Goal: Task Accomplishment & Management: Use online tool/utility

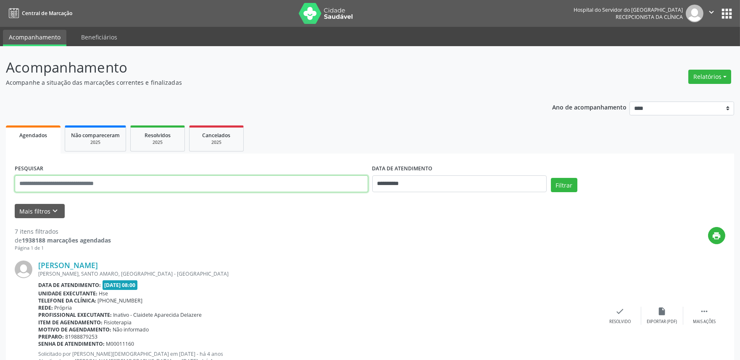
click at [254, 186] on input "text" at bounding box center [191, 184] width 353 height 17
type input "**********"
click at [551, 178] on button "Filtrar" at bounding box center [564, 185] width 26 height 14
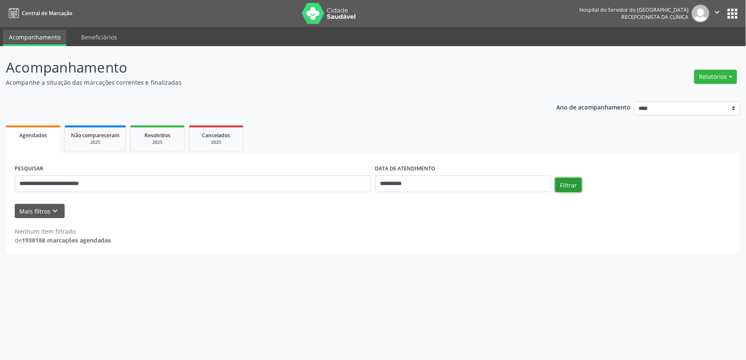
click at [570, 182] on button "Filtrar" at bounding box center [569, 185] width 26 height 14
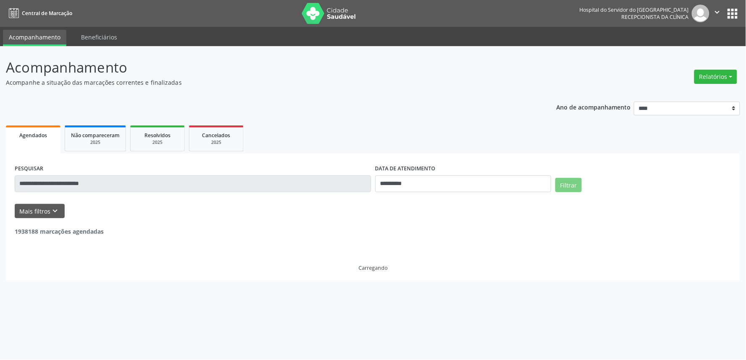
click at [570, 182] on button "Filtrar" at bounding box center [569, 185] width 26 height 14
click at [569, 186] on button "Filtrar" at bounding box center [569, 185] width 26 height 14
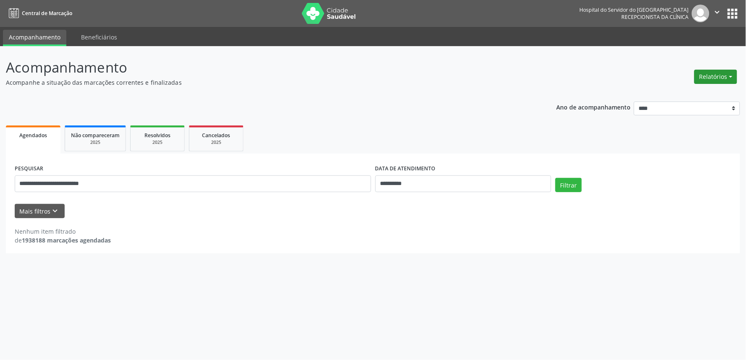
click at [712, 77] on button "Relatórios" at bounding box center [716, 77] width 43 height 14
click at [702, 85] on ul "Agendamentos Procedimentos realizados" at bounding box center [692, 100] width 91 height 30
click at [699, 90] on link "Agendamentos" at bounding box center [692, 95] width 90 height 12
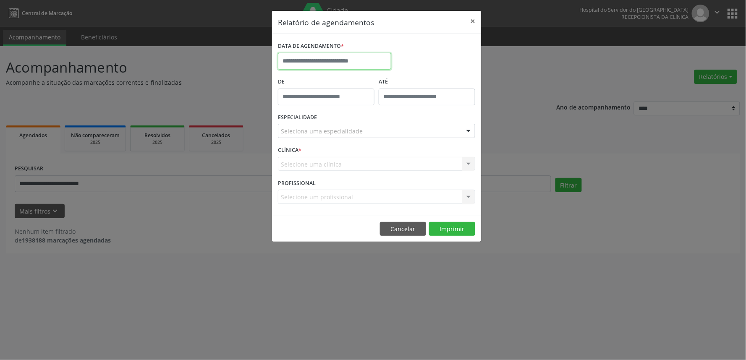
click at [374, 61] on input "text" at bounding box center [334, 61] width 113 height 17
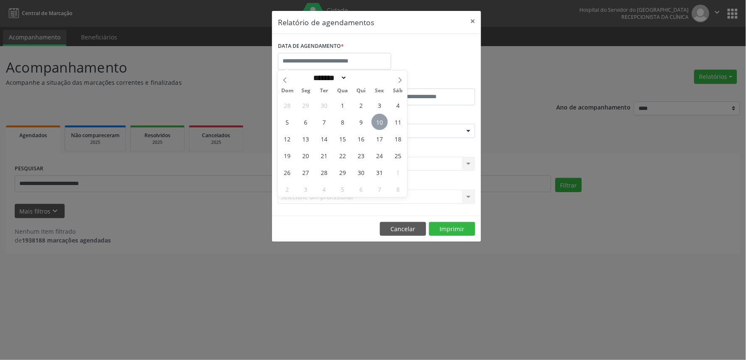
click at [377, 116] on span "10" at bounding box center [380, 122] width 16 height 16
type input "**********"
click at [377, 116] on span "10" at bounding box center [380, 122] width 16 height 16
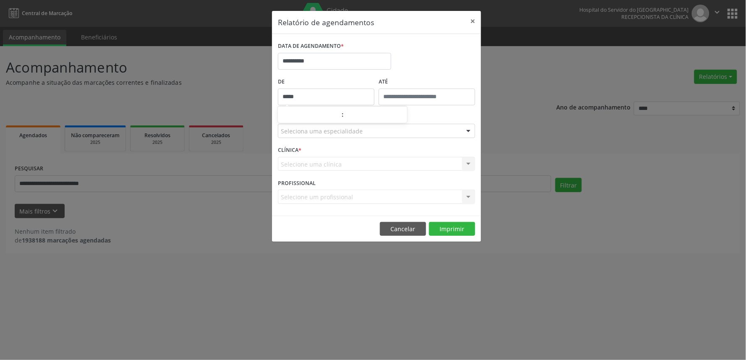
click at [328, 102] on input "*****" at bounding box center [326, 97] width 97 height 17
click at [339, 115] on span at bounding box center [339, 119] width 6 height 8
type input "*****"
type input "**"
click at [339, 115] on span at bounding box center [339, 119] width 6 height 8
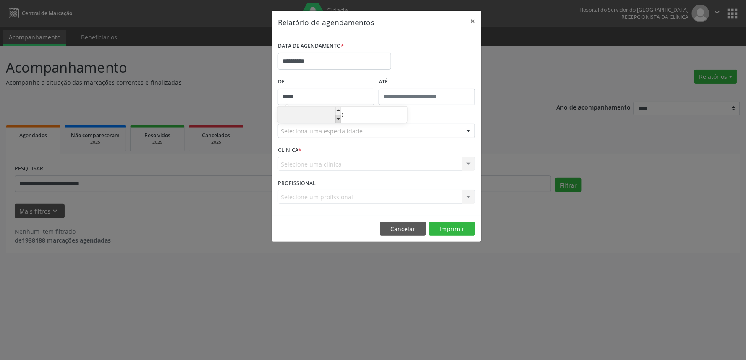
type input "*****"
type input "**"
click at [339, 115] on span at bounding box center [339, 119] width 6 height 8
type input "*****"
type input "**"
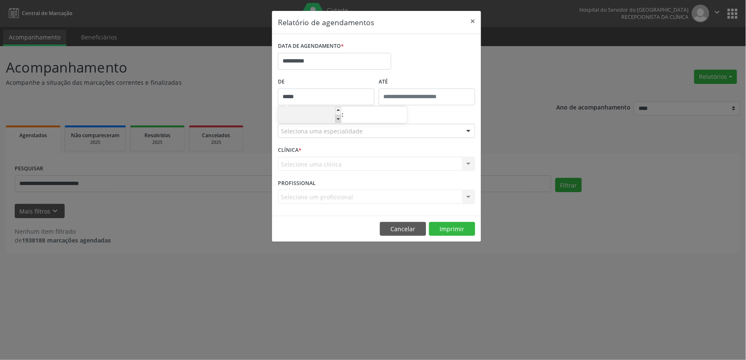
click at [339, 115] on span at bounding box center [339, 119] width 6 height 8
type input "*****"
type input "**"
click at [339, 115] on span at bounding box center [339, 119] width 6 height 8
type input "*****"
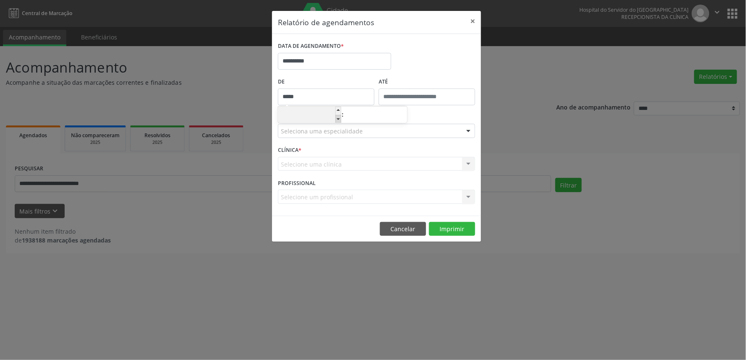
type input "**"
click at [392, 63] on div "**********" at bounding box center [335, 58] width 118 height 36
click at [347, 126] on div "Seleciona uma especialidade" at bounding box center [376, 131] width 197 height 14
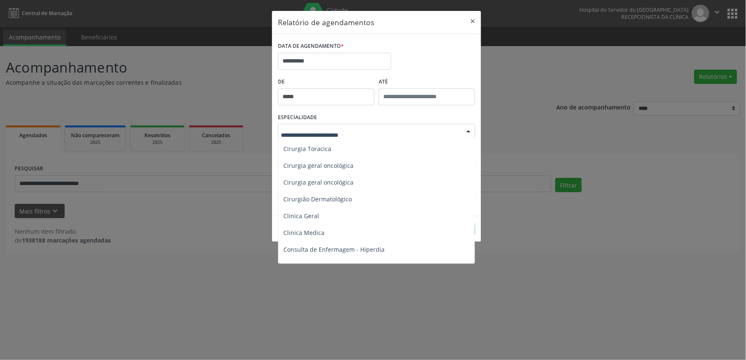
scroll to position [233, 0]
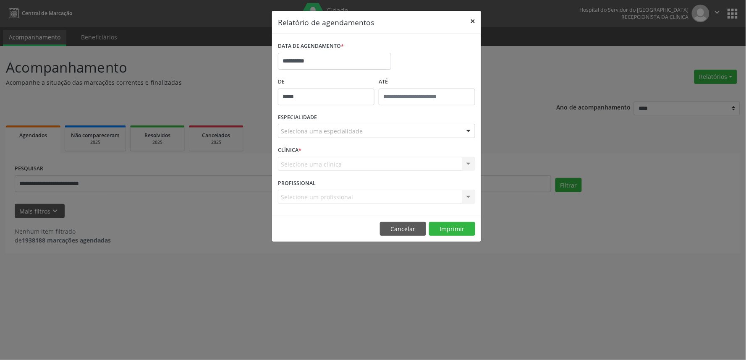
click at [470, 23] on button "×" at bounding box center [473, 21] width 17 height 21
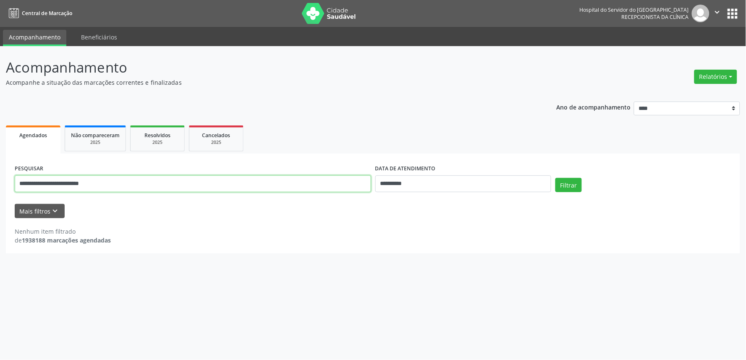
click at [116, 177] on input "**********" at bounding box center [193, 184] width 357 height 17
type input "*"
click at [702, 70] on button "Relatórios" at bounding box center [716, 77] width 43 height 14
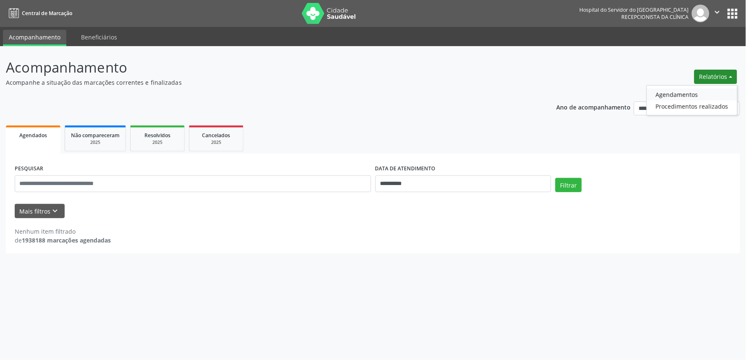
click at [689, 95] on link "Agendamentos" at bounding box center [692, 95] width 90 height 12
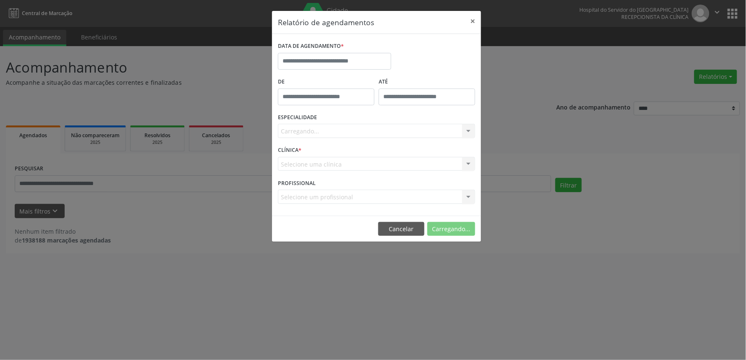
click at [317, 52] on label "DATA DE AGENDAMENTO *" at bounding box center [311, 46] width 66 height 13
click at [307, 62] on input "text" at bounding box center [334, 61] width 113 height 17
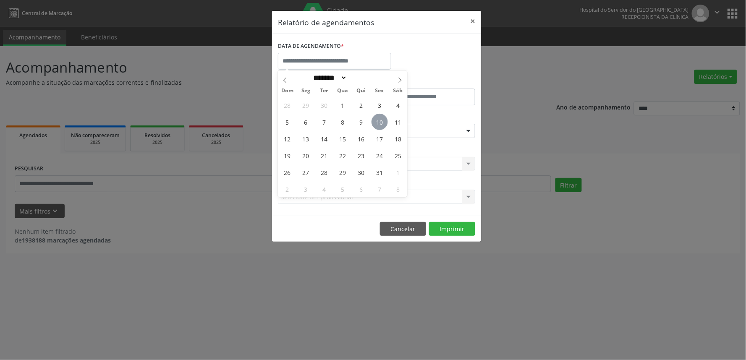
click at [381, 118] on span "10" at bounding box center [380, 122] width 16 height 16
type input "**********"
click at [381, 118] on span "10" at bounding box center [380, 122] width 16 height 16
click at [381, 118] on div "ESPECIALIDADE Seleciona uma especialidade Todas as especialidades Alergologia A…" at bounding box center [377, 127] width 202 height 33
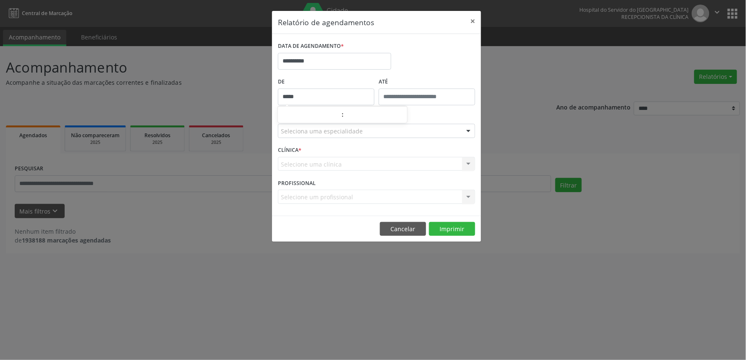
click at [321, 90] on input "*****" at bounding box center [326, 97] width 97 height 17
click at [336, 119] on span at bounding box center [339, 119] width 6 height 8
type input "*****"
type input "**"
click at [336, 119] on span at bounding box center [339, 119] width 6 height 8
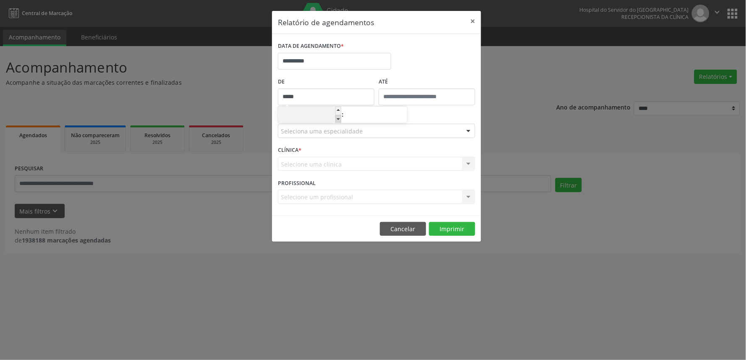
type input "*****"
type input "**"
click at [336, 119] on span at bounding box center [339, 119] width 6 height 8
type input "*****"
type input "**"
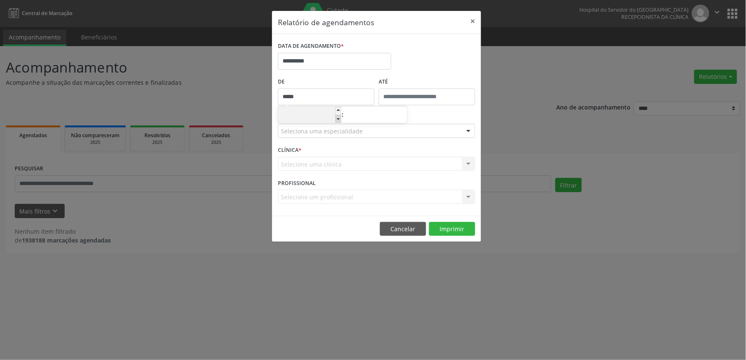
click at [336, 119] on span at bounding box center [339, 119] width 6 height 8
type input "*****"
type input "**"
click at [336, 119] on span at bounding box center [339, 119] width 6 height 8
type input "*****"
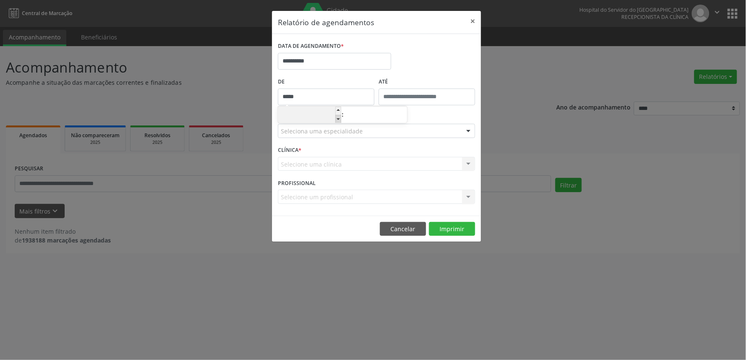
type input "**"
click at [427, 58] on div "**********" at bounding box center [377, 58] width 202 height 36
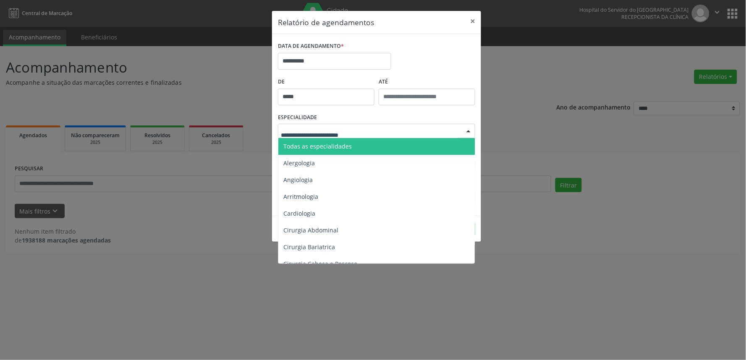
click at [299, 124] on div at bounding box center [376, 131] width 197 height 14
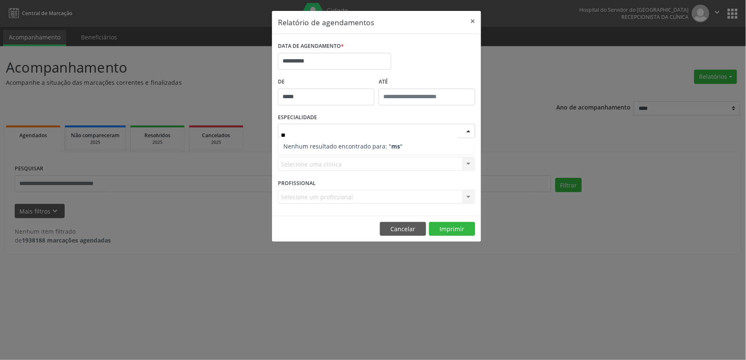
scroll to position [0, 0]
type input "*"
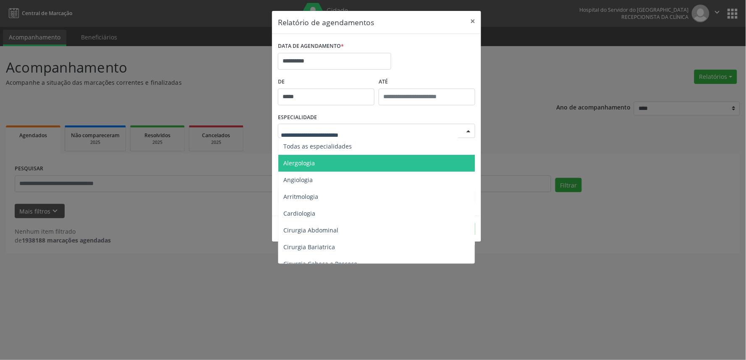
type input "*"
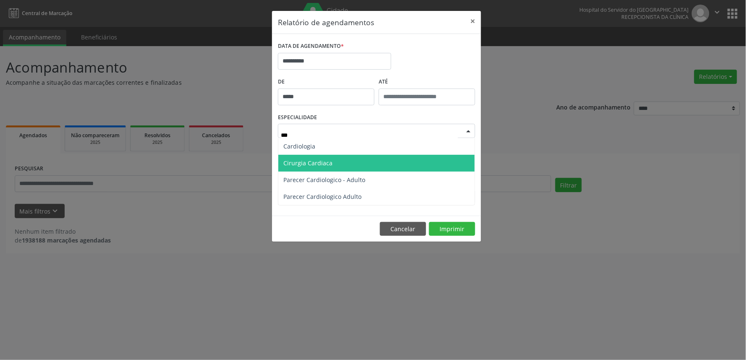
type input "****"
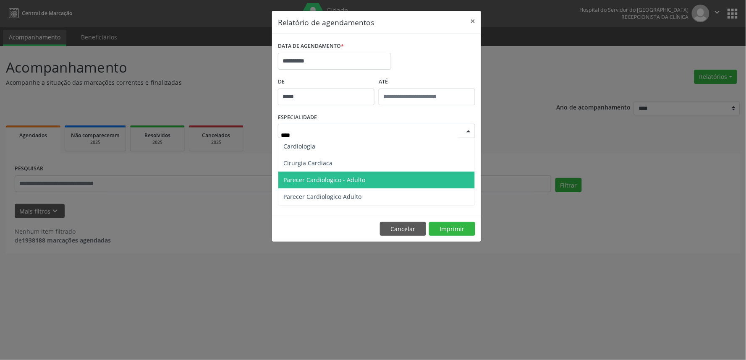
click at [301, 181] on span "Parecer Cardiologico - Adulto" at bounding box center [325, 180] width 82 height 8
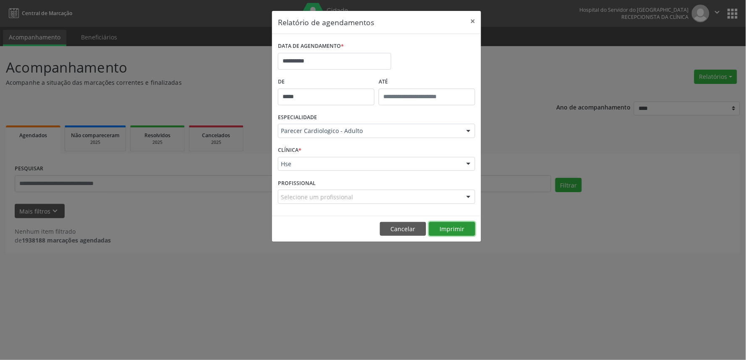
click at [459, 232] on button "Imprimir" at bounding box center [452, 229] width 46 height 14
click at [395, 228] on button "Cancelar" at bounding box center [403, 229] width 46 height 14
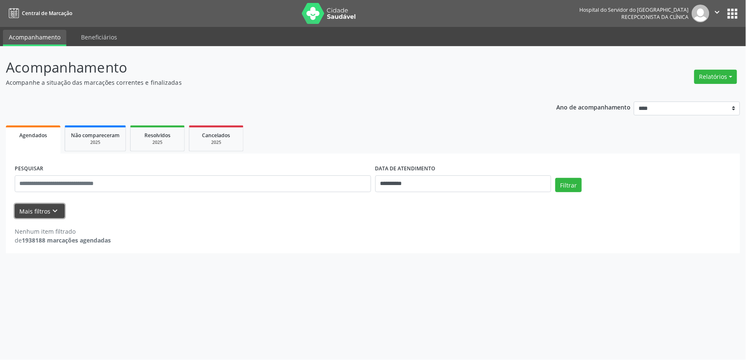
click at [18, 212] on button "Mais filtros keyboard_arrow_down" at bounding box center [40, 211] width 50 height 15
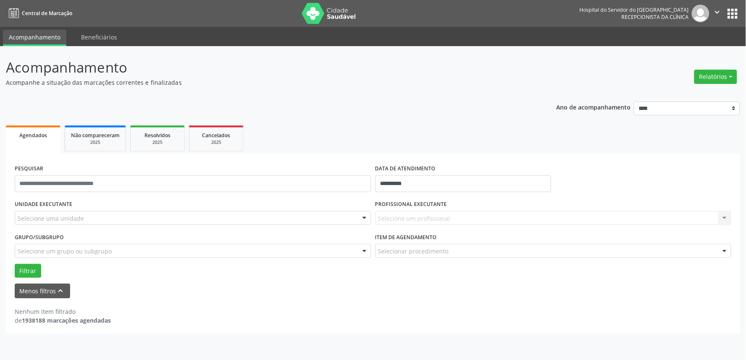
click at [40, 223] on div "Selecione uma unidade" at bounding box center [193, 218] width 357 height 14
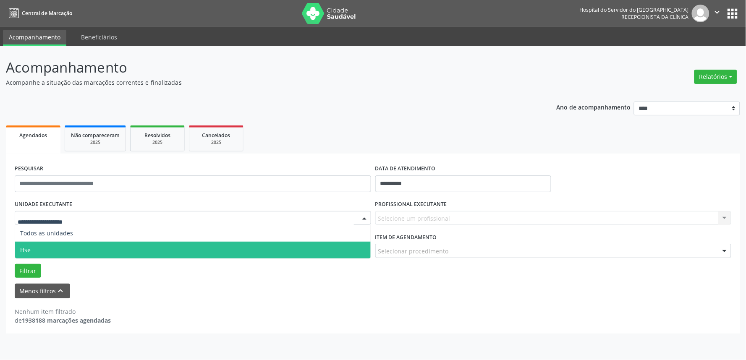
click at [35, 246] on span "Hse" at bounding box center [193, 250] width 356 height 17
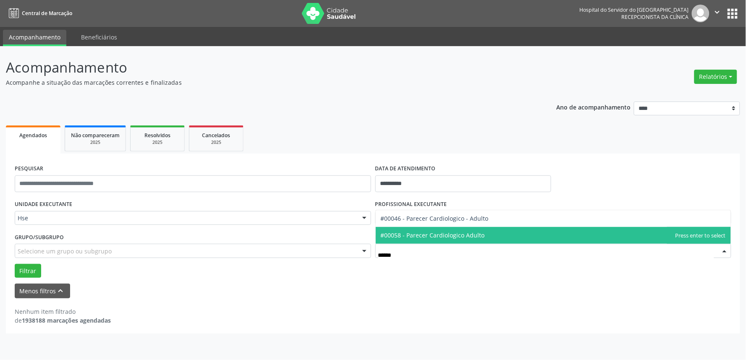
type input "*******"
click at [513, 228] on span "#00058 - Parecer Cardiologico Adulto" at bounding box center [554, 235] width 356 height 17
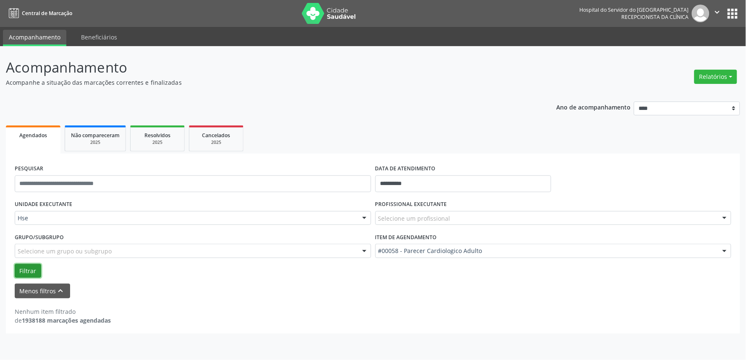
click at [31, 273] on button "Filtrar" at bounding box center [28, 271] width 26 height 14
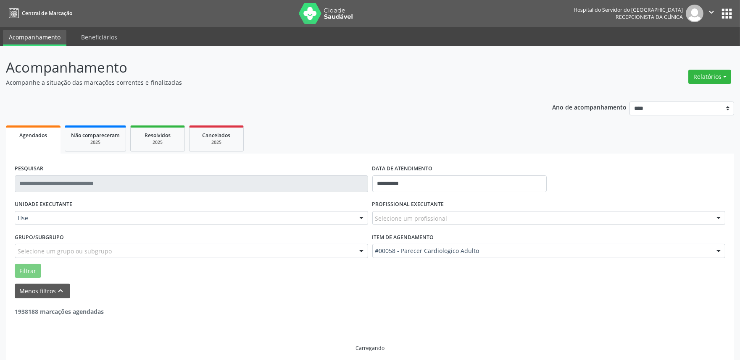
click at [391, 207] on label "PROFISSIONAL EXECUTANTE" at bounding box center [408, 204] width 72 height 13
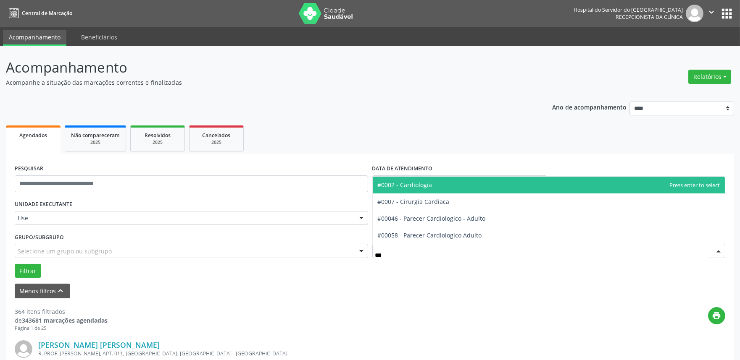
type input "****"
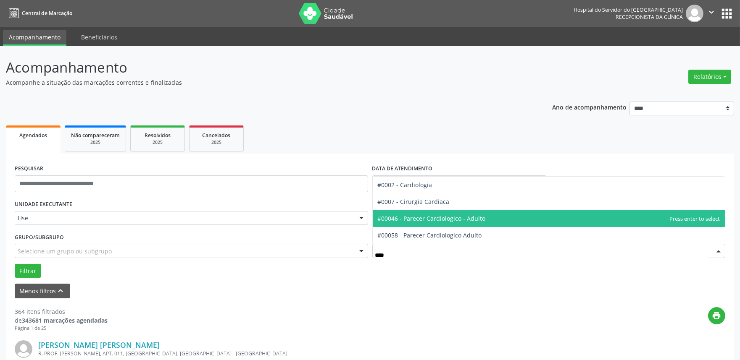
click at [399, 224] on span "#00046 - Parecer Cardiologico - Adulto" at bounding box center [549, 218] width 352 height 17
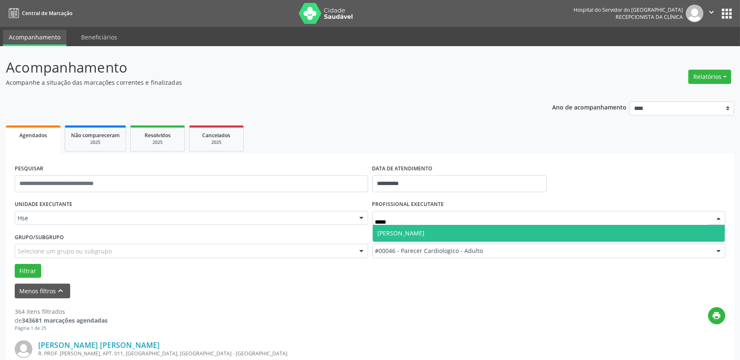
click at [401, 229] on span "[PERSON_NAME]" at bounding box center [401, 233] width 47 height 8
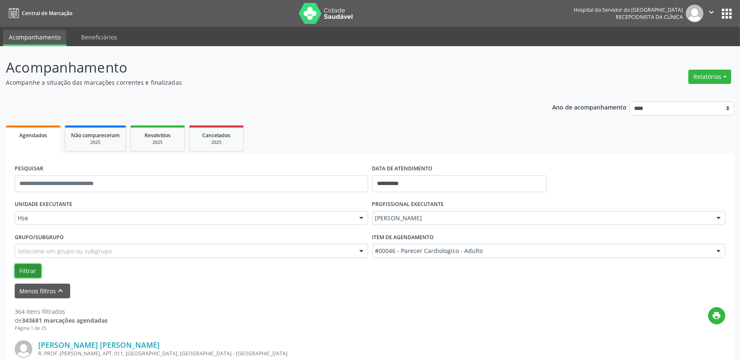
click at [23, 265] on button "Filtrar" at bounding box center [28, 271] width 26 height 14
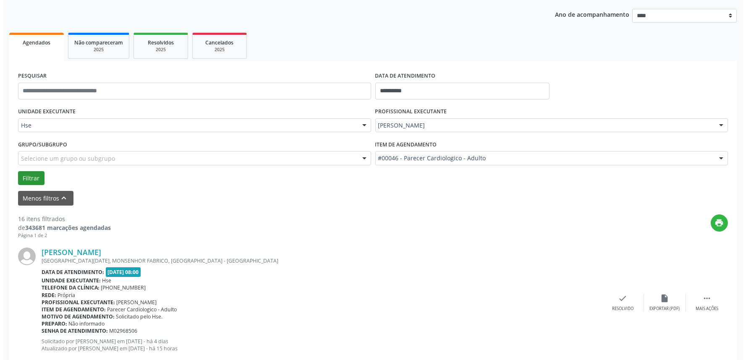
scroll to position [93, 0]
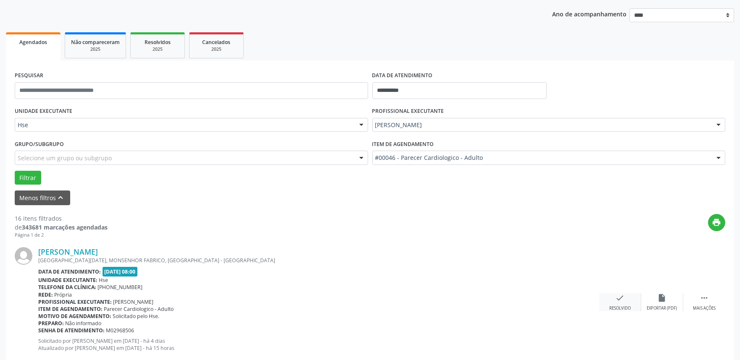
click at [620, 301] on icon "check" at bounding box center [619, 298] width 9 height 9
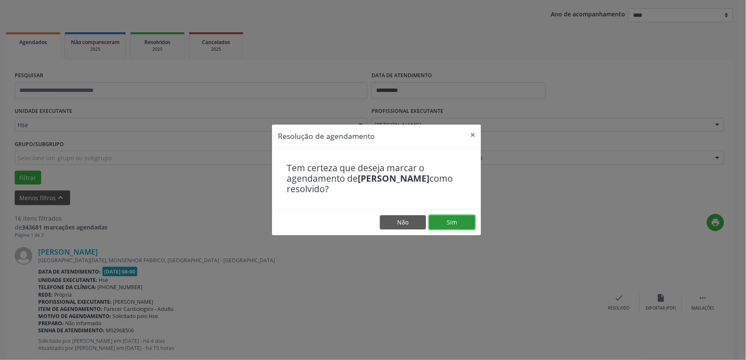
click at [465, 226] on button "Sim" at bounding box center [452, 222] width 46 height 14
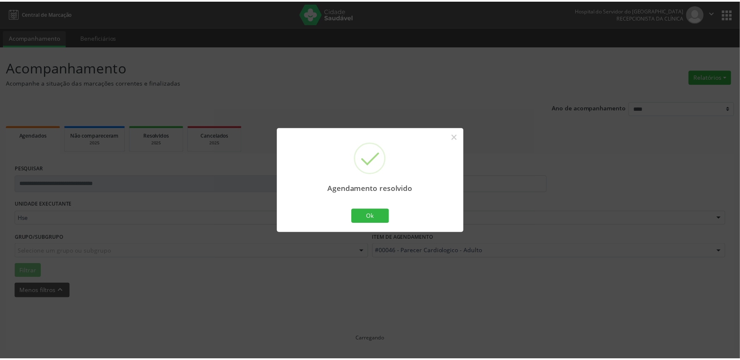
scroll to position [0, 0]
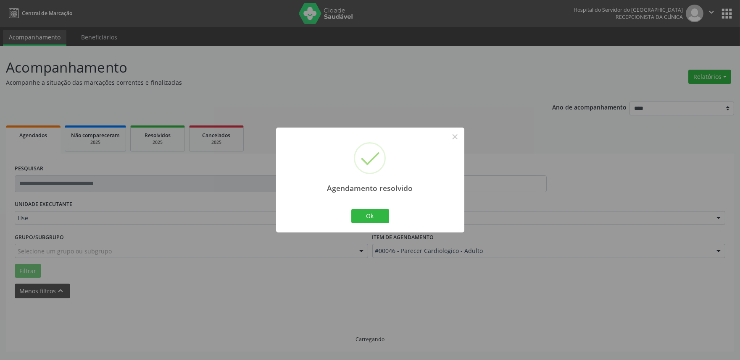
click at [391, 217] on div "Agendamento resolvido × Ok Cancel" at bounding box center [370, 180] width 188 height 105
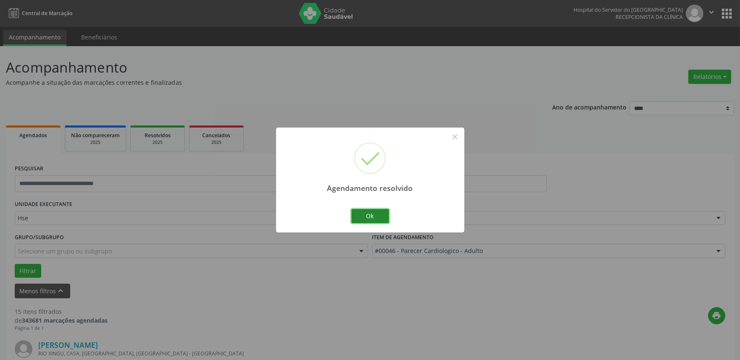
click at [380, 213] on button "Ok" at bounding box center [370, 216] width 38 height 14
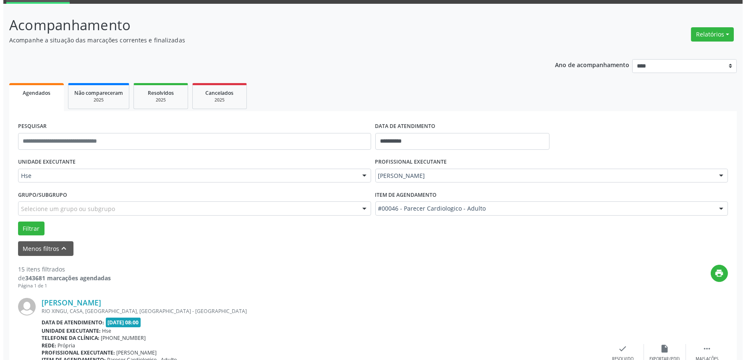
scroll to position [140, 0]
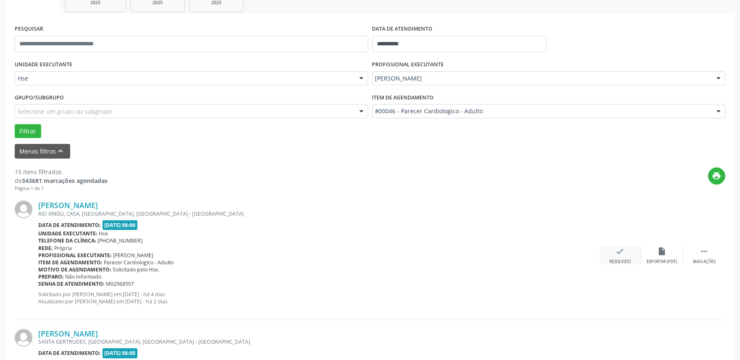
click at [624, 260] on div "Resolvido" at bounding box center [619, 262] width 21 height 6
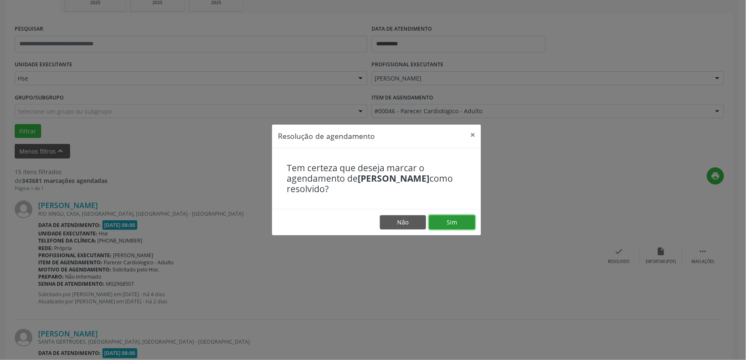
click at [467, 223] on button "Sim" at bounding box center [452, 222] width 46 height 14
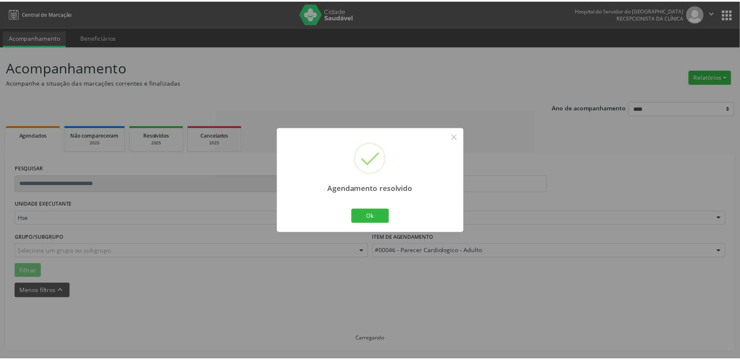
scroll to position [0, 0]
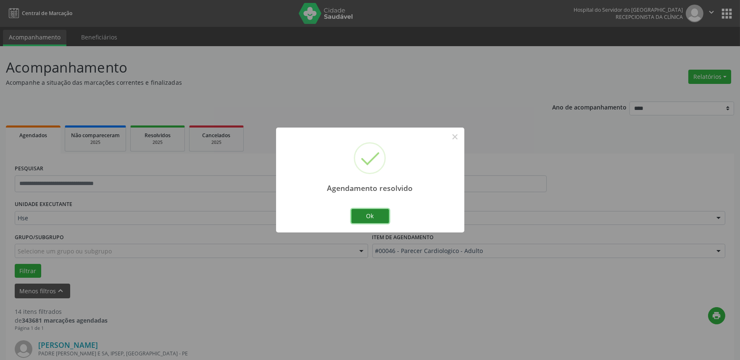
click at [368, 213] on button "Ok" at bounding box center [370, 216] width 38 height 14
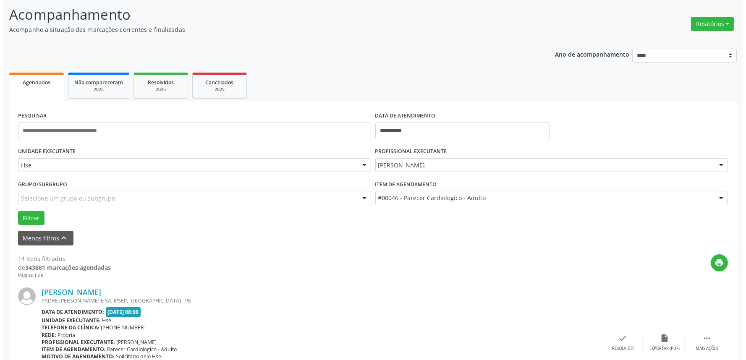
scroll to position [93, 0]
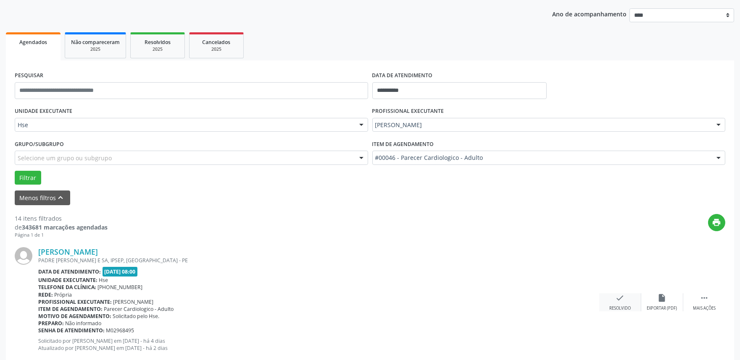
click at [618, 300] on icon "check" at bounding box center [619, 298] width 9 height 9
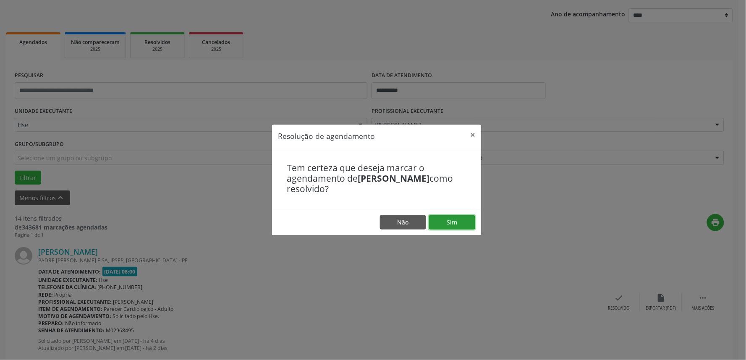
click at [472, 223] on button "Sim" at bounding box center [452, 222] width 46 height 14
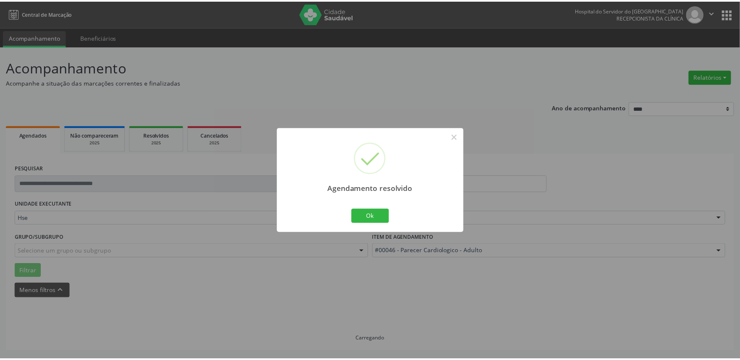
scroll to position [0, 0]
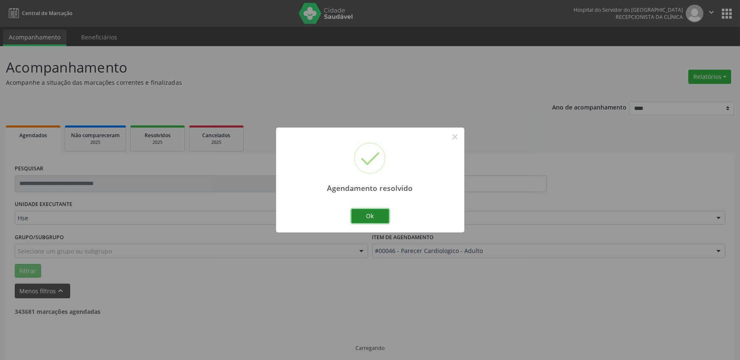
click at [364, 212] on button "Ok" at bounding box center [370, 216] width 38 height 14
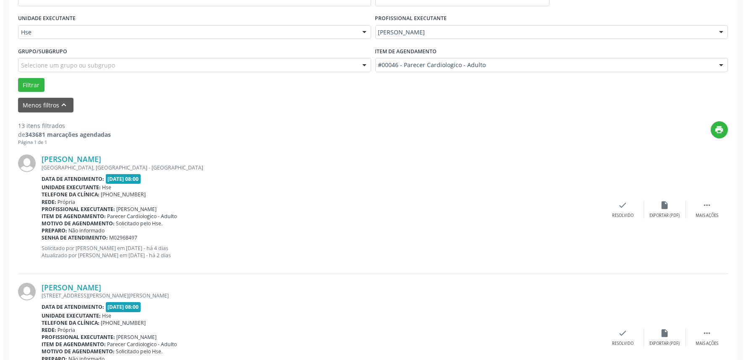
scroll to position [186, 0]
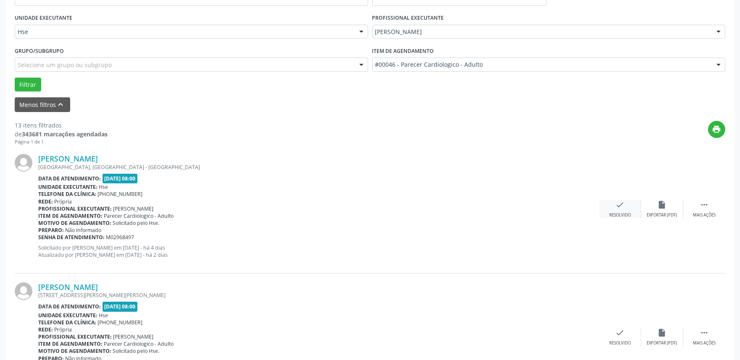
click at [627, 209] on div "check Resolvido" at bounding box center [620, 209] width 42 height 18
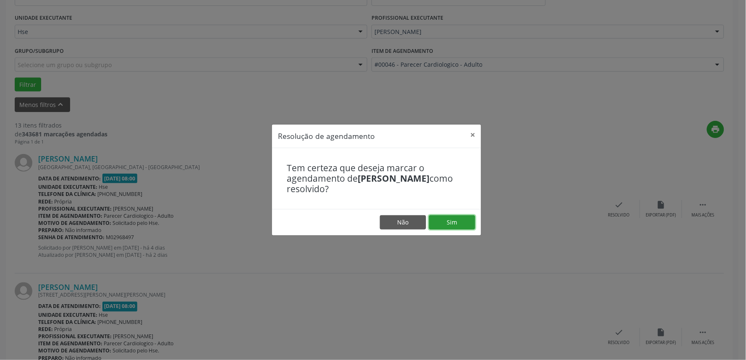
click at [442, 218] on button "Sim" at bounding box center [452, 222] width 46 height 14
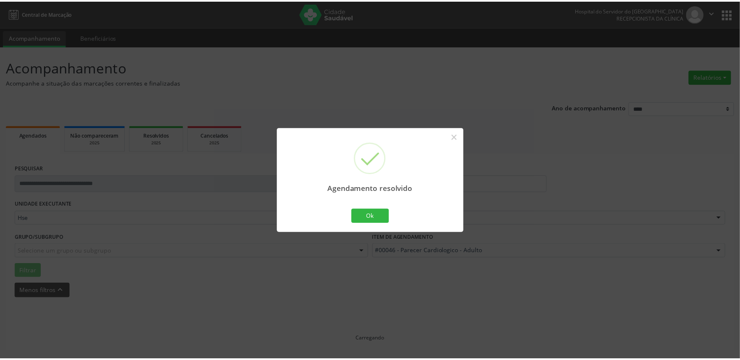
scroll to position [0, 0]
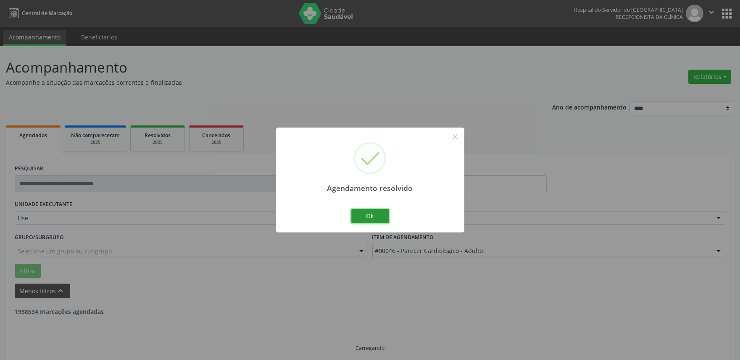
click at [379, 220] on button "Ok" at bounding box center [370, 216] width 38 height 14
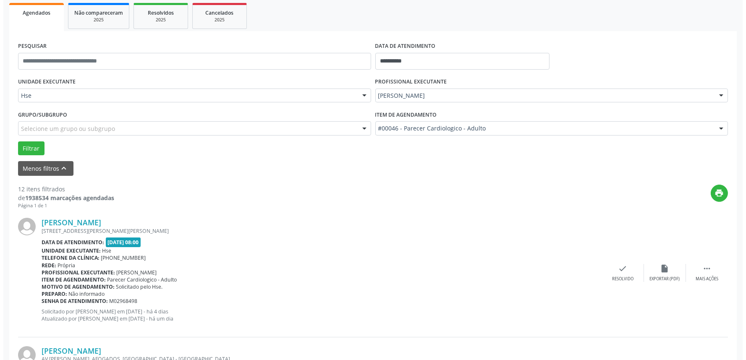
scroll to position [145, 0]
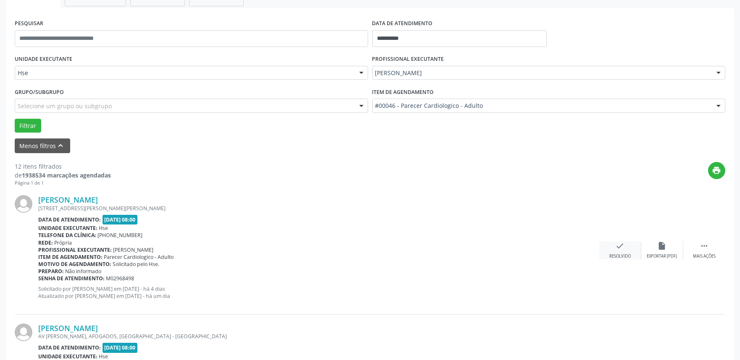
click at [612, 255] on div "Resolvido" at bounding box center [619, 257] width 21 height 6
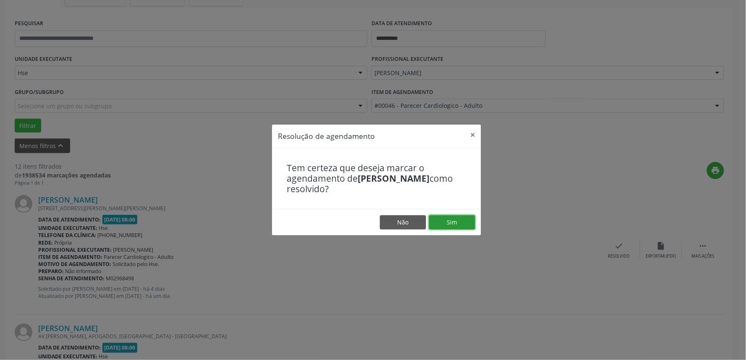
click at [464, 227] on button "Sim" at bounding box center [452, 222] width 46 height 14
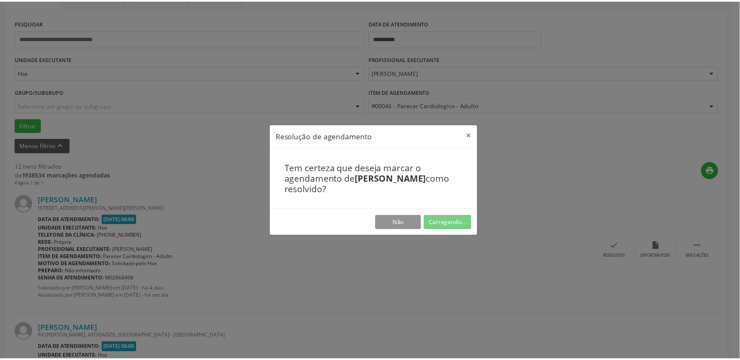
scroll to position [0, 0]
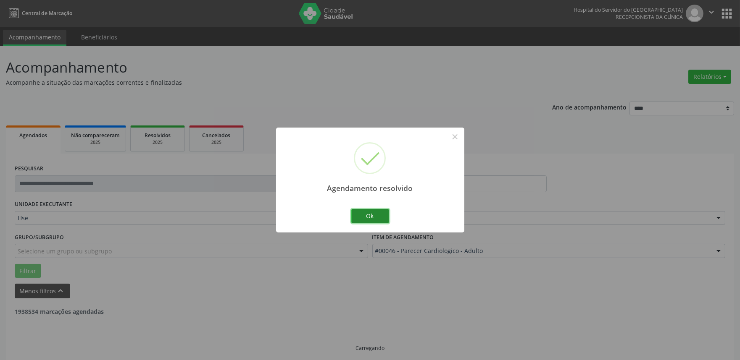
click at [355, 219] on button "Ok" at bounding box center [370, 216] width 38 height 14
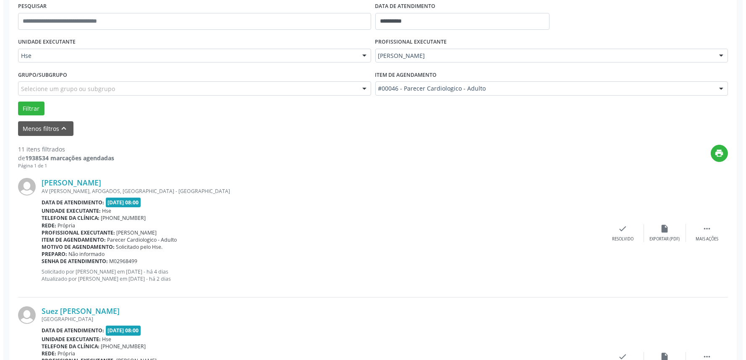
scroll to position [186, 0]
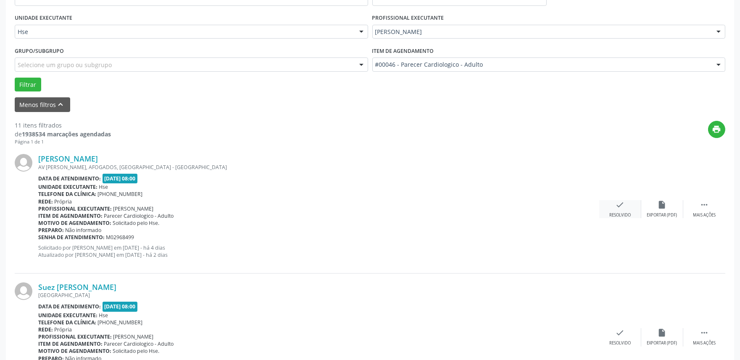
click at [622, 203] on icon "check" at bounding box center [619, 204] width 9 height 9
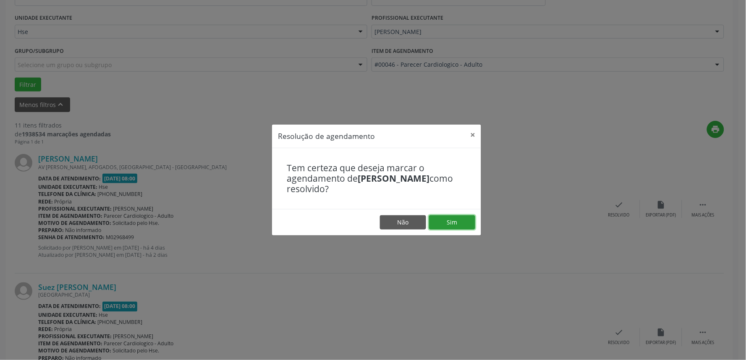
click at [438, 224] on button "Sim" at bounding box center [452, 222] width 46 height 14
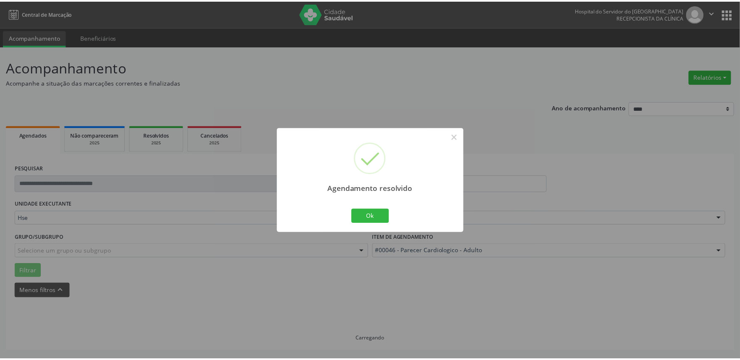
scroll to position [0, 0]
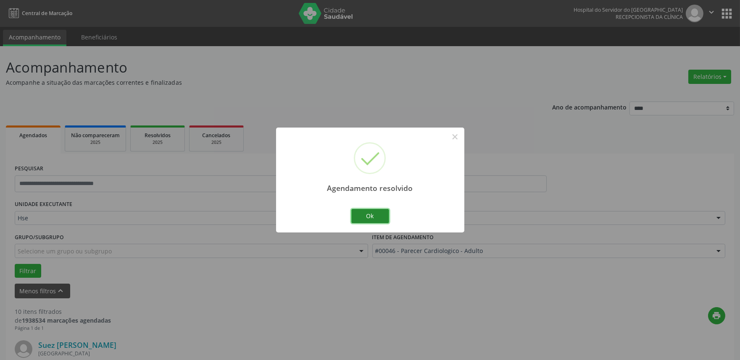
click at [383, 215] on button "Ok" at bounding box center [370, 216] width 38 height 14
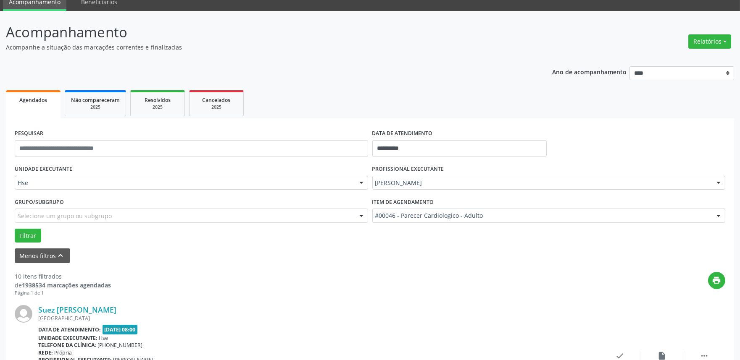
scroll to position [186, 0]
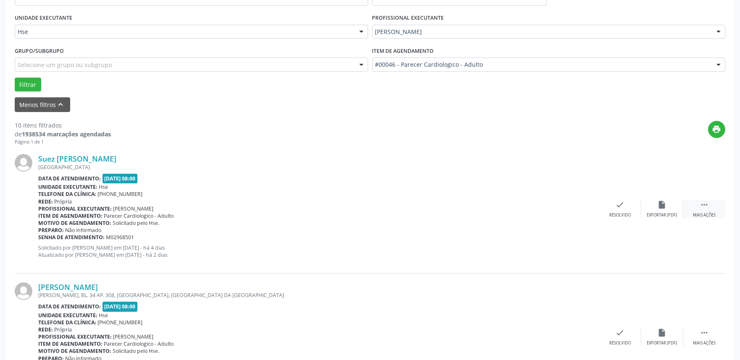
click at [704, 211] on div " Mais ações" at bounding box center [704, 209] width 42 height 18
click at [651, 210] on div "alarm_off Não compareceu" at bounding box center [662, 209] width 42 height 18
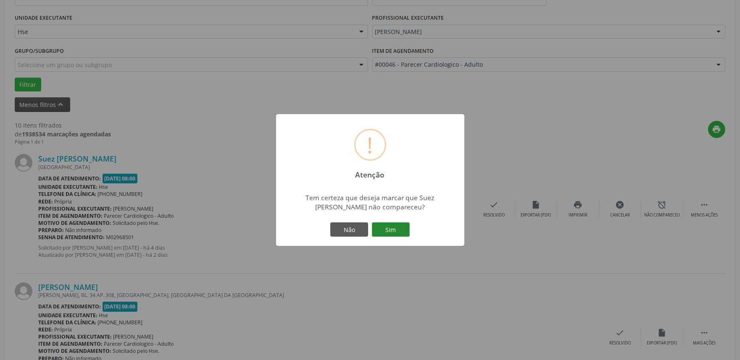
click at [401, 230] on button "Sim" at bounding box center [391, 230] width 38 height 14
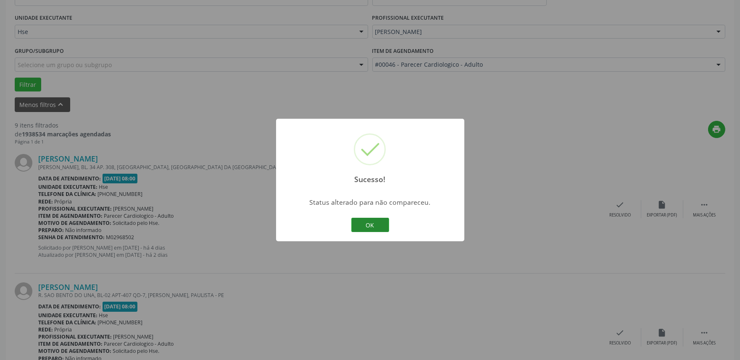
click at [359, 228] on button "OK" at bounding box center [370, 225] width 38 height 14
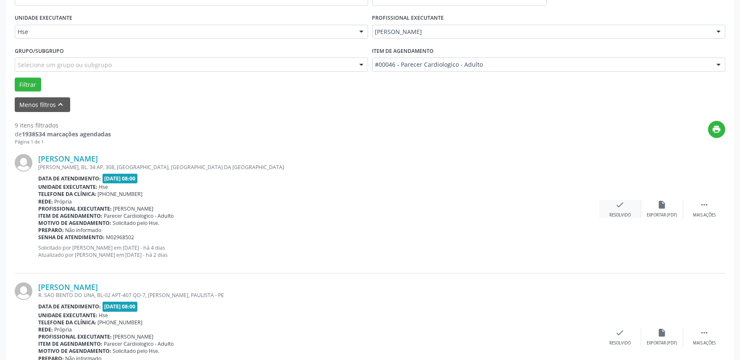
click at [629, 202] on div "check Resolvido" at bounding box center [620, 209] width 42 height 18
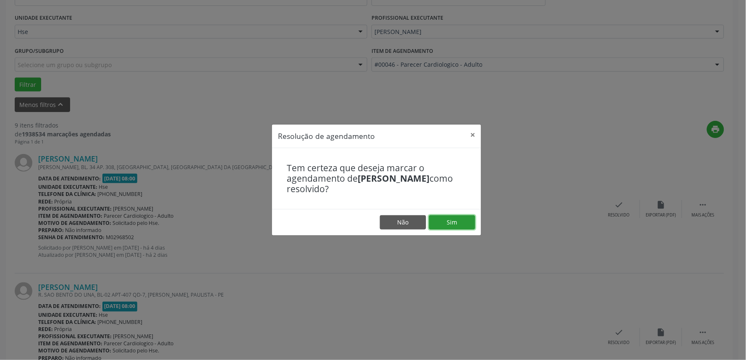
click at [459, 224] on button "Sim" at bounding box center [452, 222] width 46 height 14
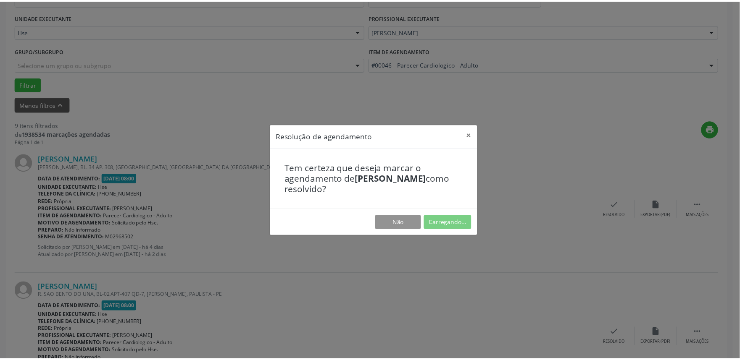
scroll to position [0, 0]
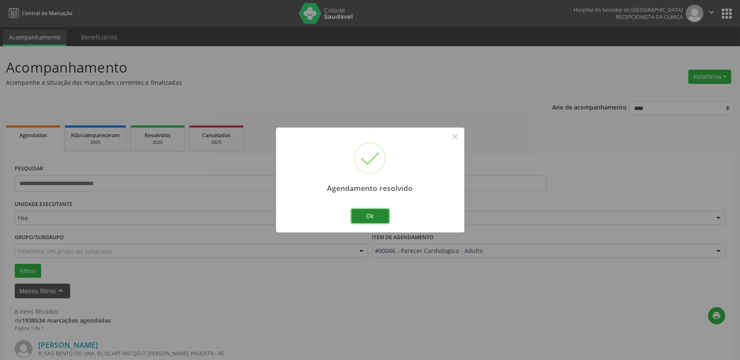
click at [358, 214] on button "Ok" at bounding box center [370, 216] width 38 height 14
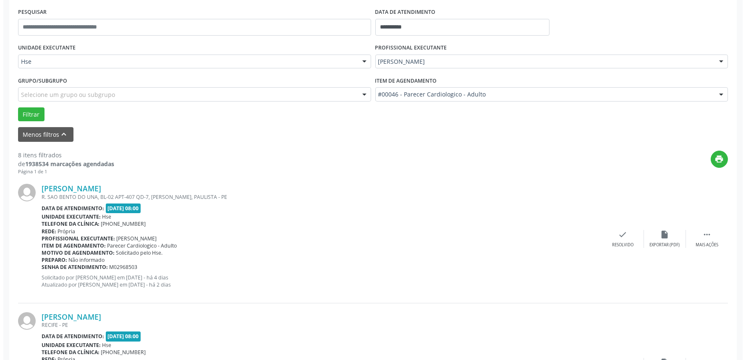
scroll to position [186, 0]
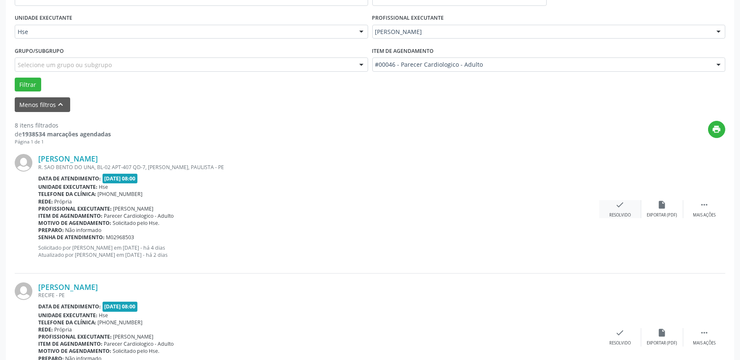
click at [607, 207] on div "check Resolvido" at bounding box center [620, 209] width 42 height 18
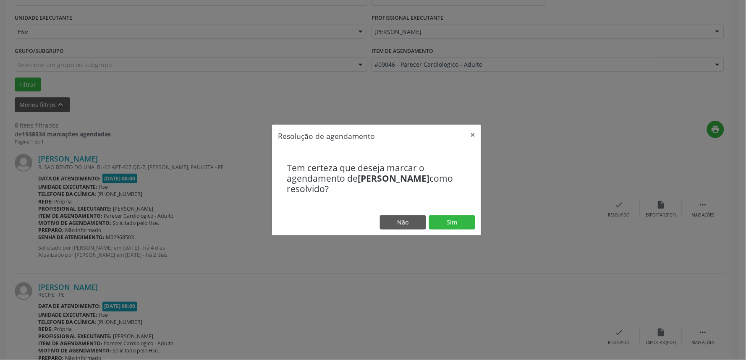
click at [468, 214] on footer "Não Sim" at bounding box center [376, 222] width 209 height 26
click at [464, 229] on button "Sim" at bounding box center [452, 222] width 46 height 14
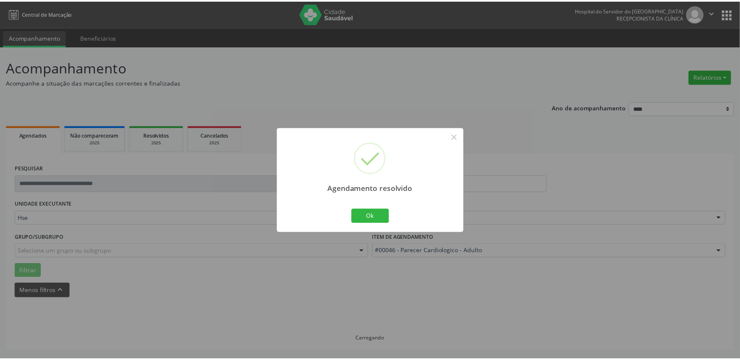
scroll to position [0, 0]
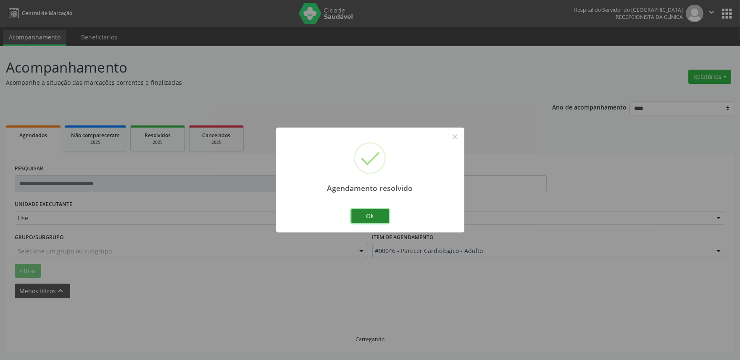
click at [377, 214] on button "Ok" at bounding box center [370, 216] width 38 height 14
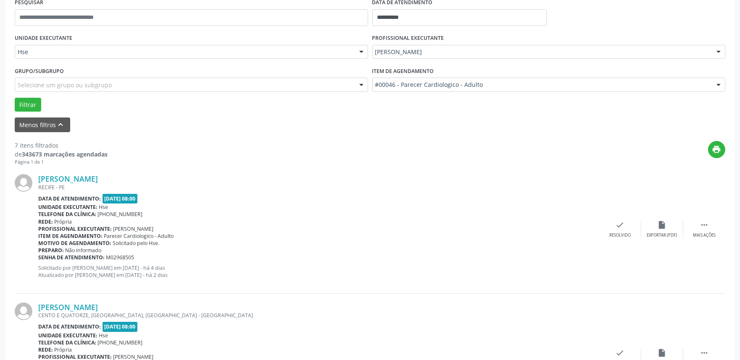
scroll to position [186, 0]
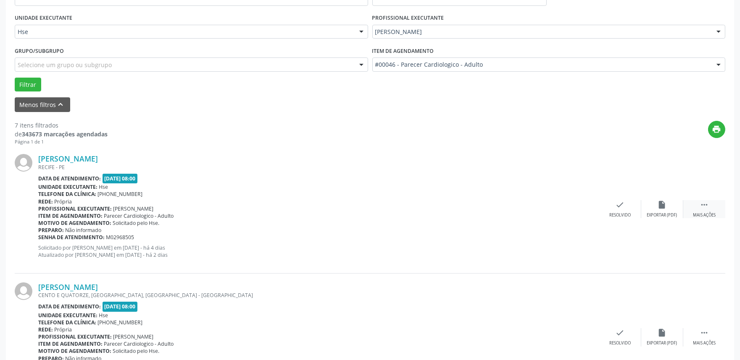
click at [706, 209] on div " Mais ações" at bounding box center [704, 209] width 42 height 18
click at [664, 208] on icon "alarm_off" at bounding box center [661, 204] width 9 height 9
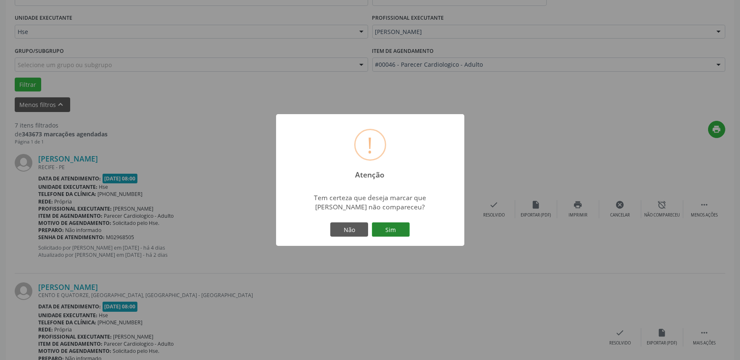
click at [397, 230] on button "Sim" at bounding box center [391, 230] width 38 height 14
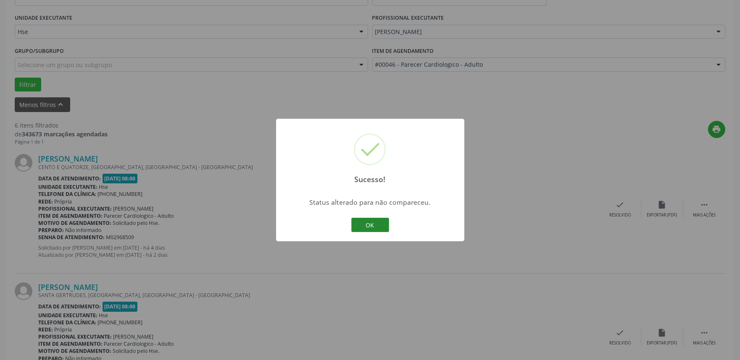
click at [368, 224] on button "OK" at bounding box center [370, 225] width 38 height 14
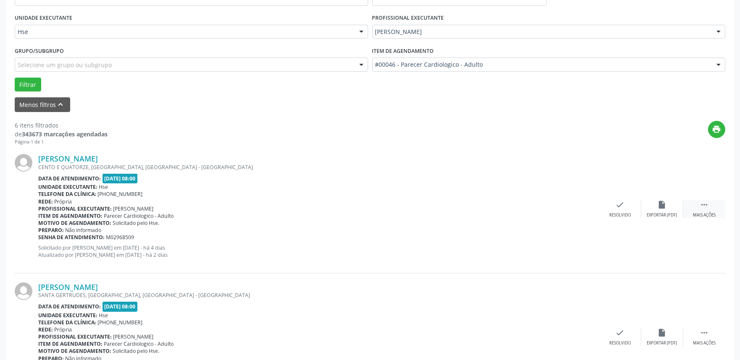
click at [712, 204] on div " Mais ações" at bounding box center [704, 209] width 42 height 18
click at [669, 205] on div "alarm_off Não compareceu" at bounding box center [662, 209] width 42 height 18
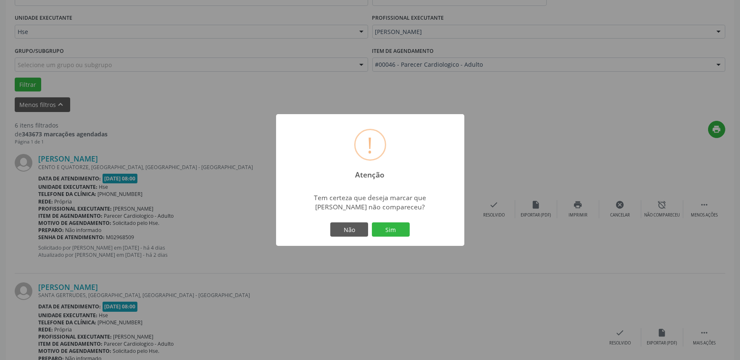
click at [411, 225] on div "! Atenção × Tem certeza que deseja marcar que Joana Torres da Silva não compare…" at bounding box center [370, 180] width 188 height 132
click at [396, 232] on button "Sim" at bounding box center [391, 230] width 38 height 14
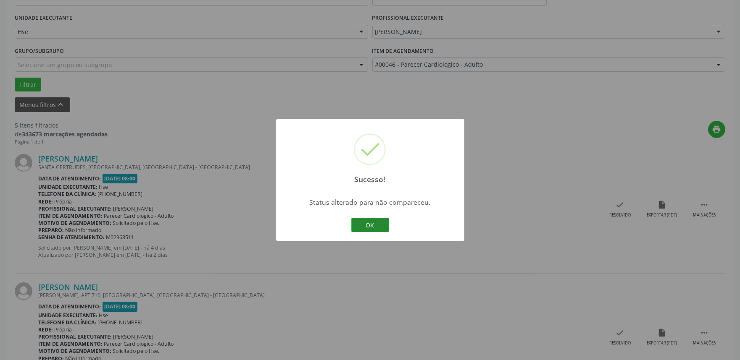
click at [378, 232] on button "OK" at bounding box center [370, 225] width 38 height 14
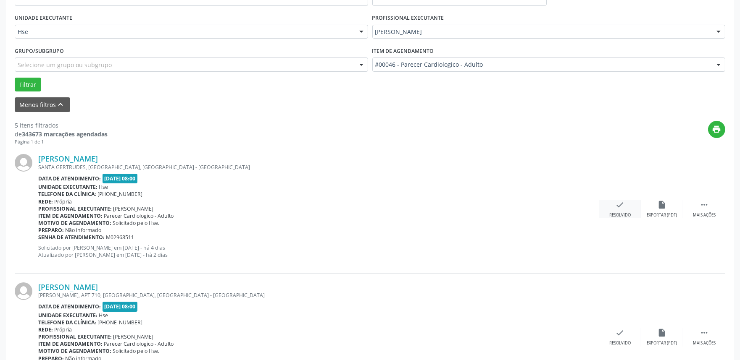
click at [628, 209] on div "check Resolvido" at bounding box center [620, 209] width 42 height 18
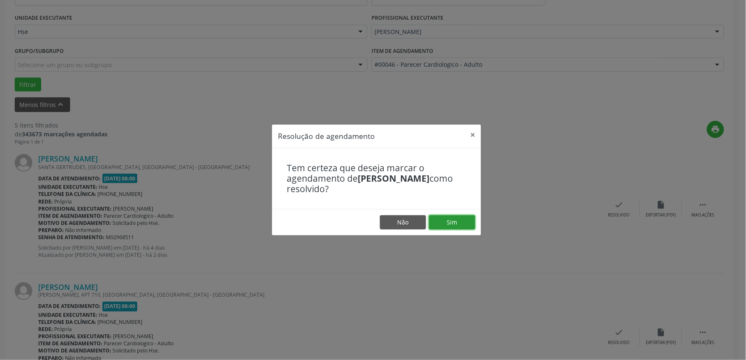
click at [460, 221] on button "Sim" at bounding box center [452, 222] width 46 height 14
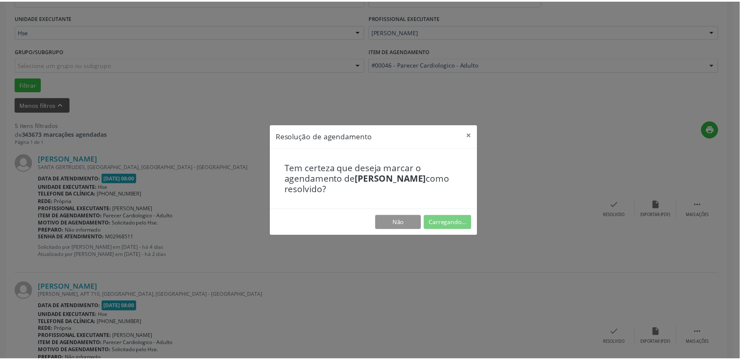
scroll to position [0, 0]
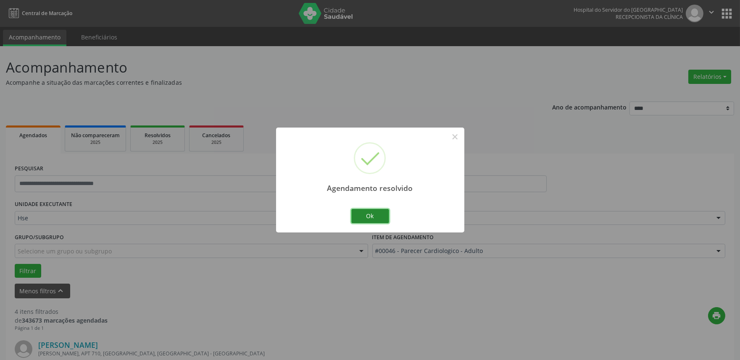
click at [374, 220] on button "Ok" at bounding box center [370, 216] width 38 height 14
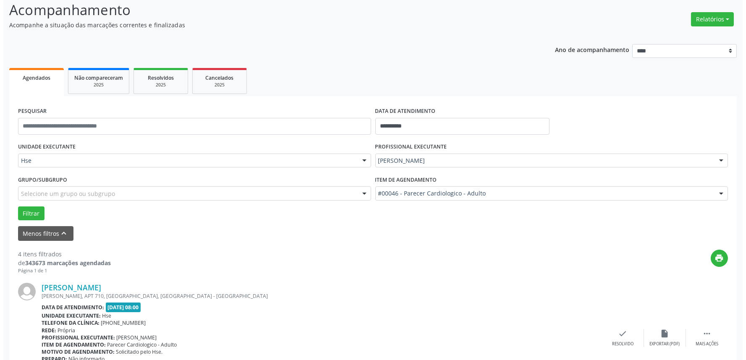
scroll to position [140, 0]
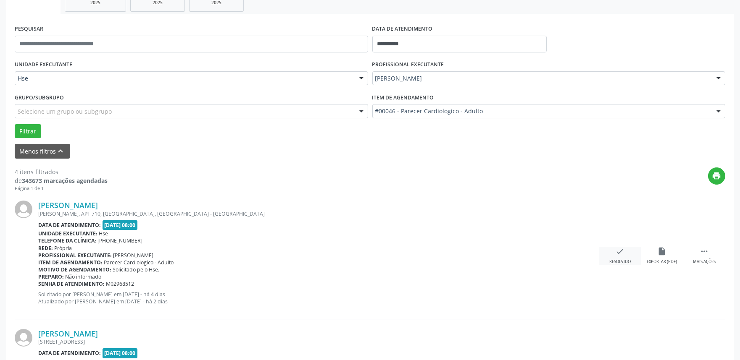
click at [628, 252] on div "check Resolvido" at bounding box center [620, 256] width 42 height 18
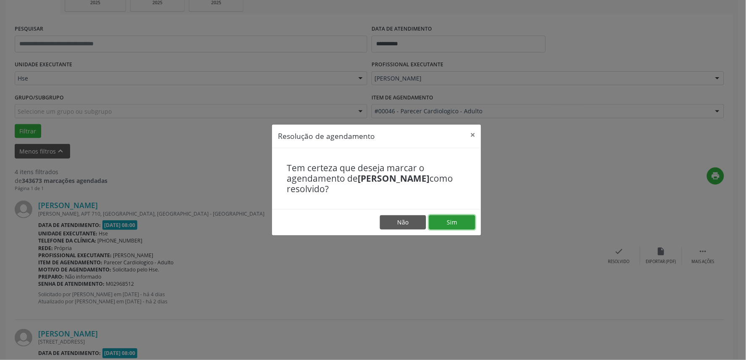
click at [460, 222] on button "Sim" at bounding box center [452, 222] width 46 height 14
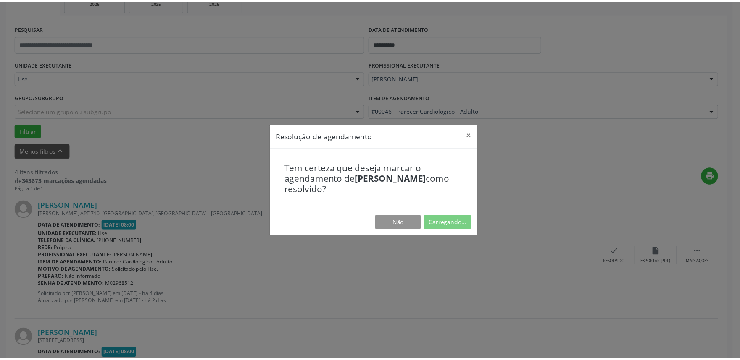
scroll to position [0, 0]
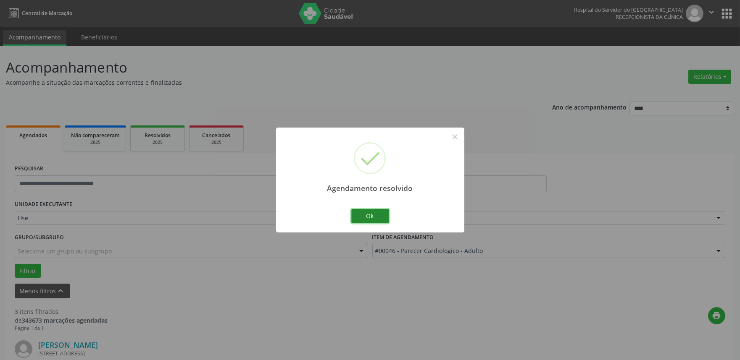
click at [380, 219] on button "Ok" at bounding box center [370, 216] width 38 height 14
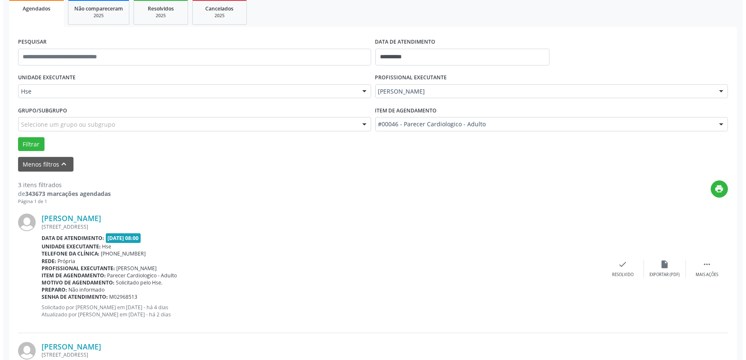
scroll to position [140, 0]
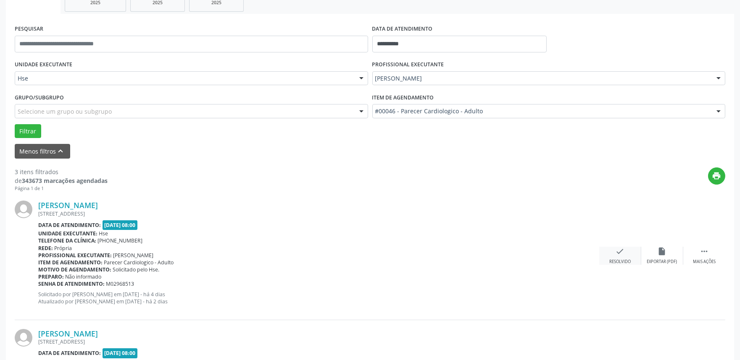
click at [623, 260] on div "Resolvido" at bounding box center [619, 262] width 21 height 6
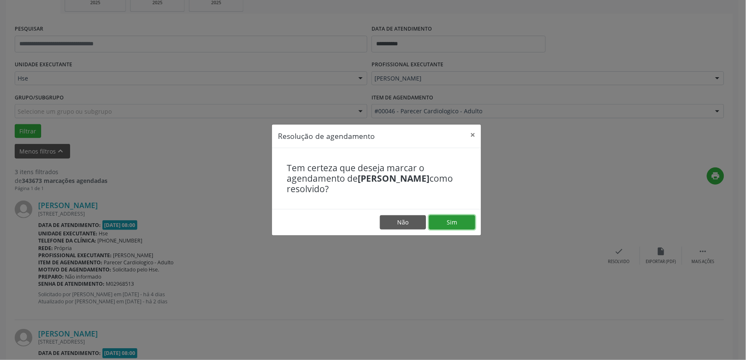
click at [448, 229] on button "Sim" at bounding box center [452, 222] width 46 height 14
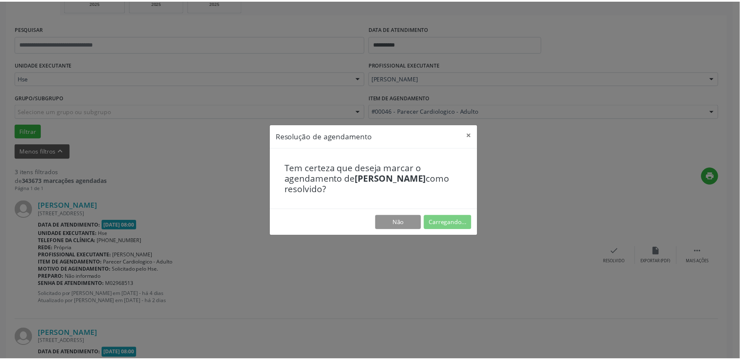
scroll to position [0, 0]
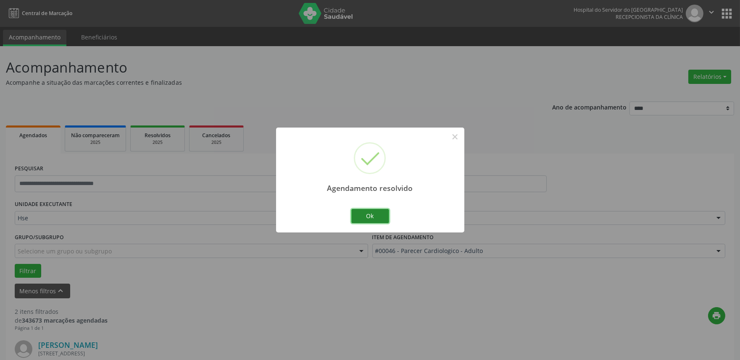
click at [370, 215] on button "Ok" at bounding box center [370, 216] width 38 height 14
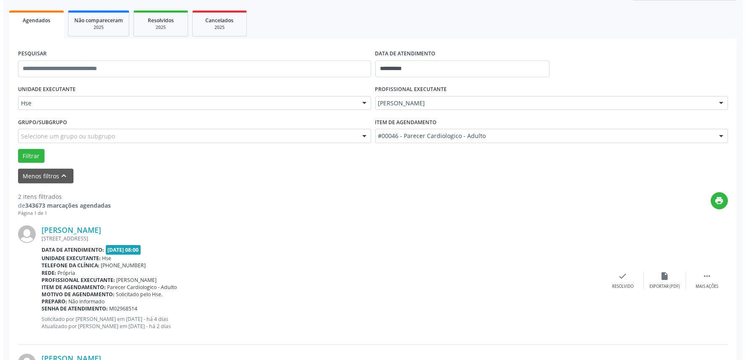
scroll to position [140, 0]
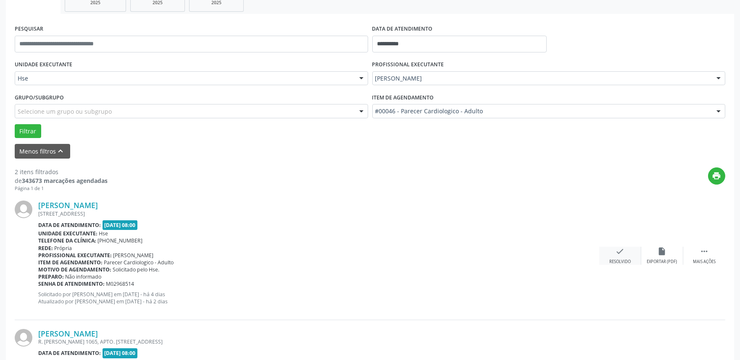
click at [620, 263] on div "Resolvido" at bounding box center [619, 262] width 21 height 6
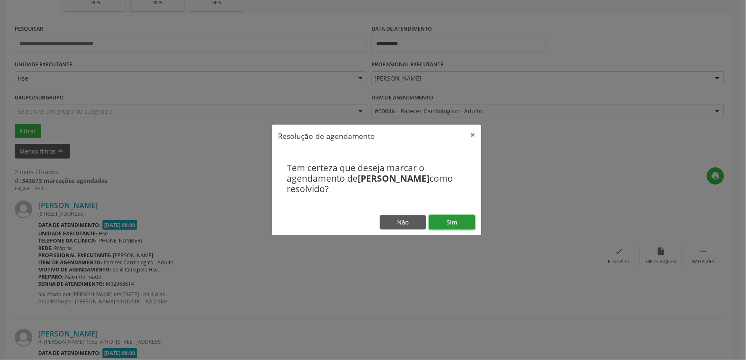
click at [456, 216] on button "Sim" at bounding box center [452, 222] width 46 height 14
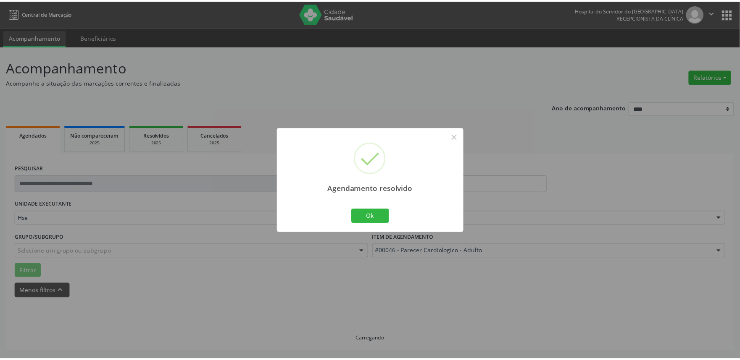
scroll to position [0, 0]
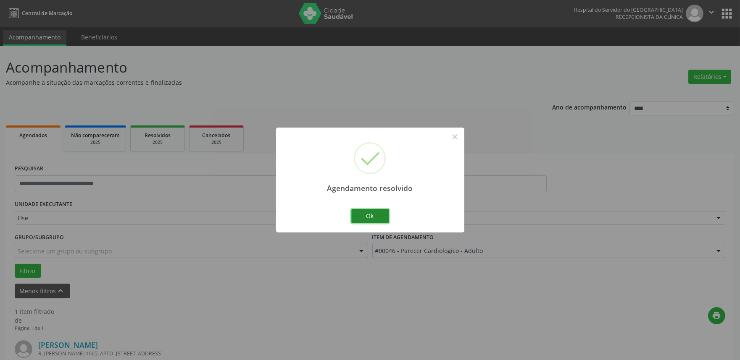
click at [381, 213] on button "Ok" at bounding box center [370, 216] width 38 height 14
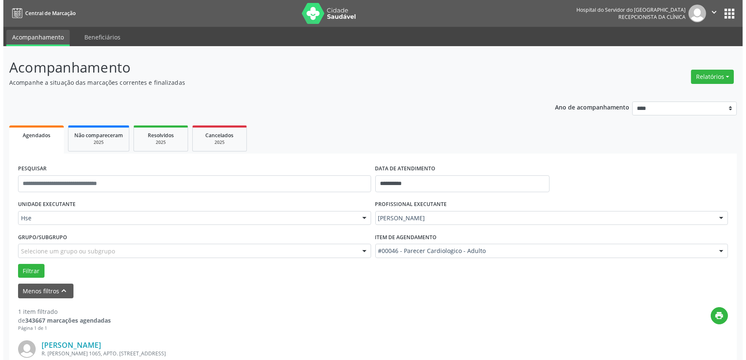
scroll to position [113, 0]
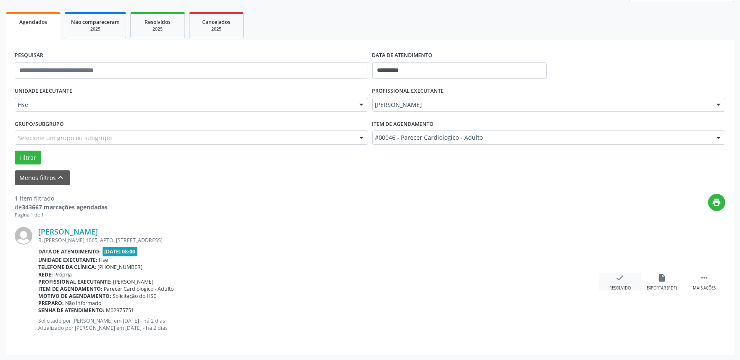
click at [627, 278] on div "check Resolvido" at bounding box center [620, 282] width 42 height 18
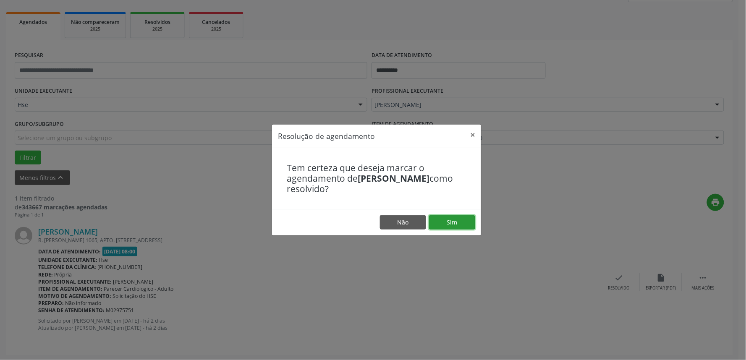
click at [462, 225] on button "Sim" at bounding box center [452, 222] width 46 height 14
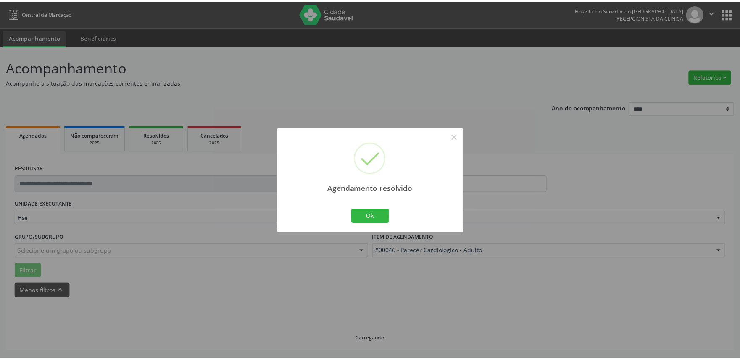
scroll to position [0, 0]
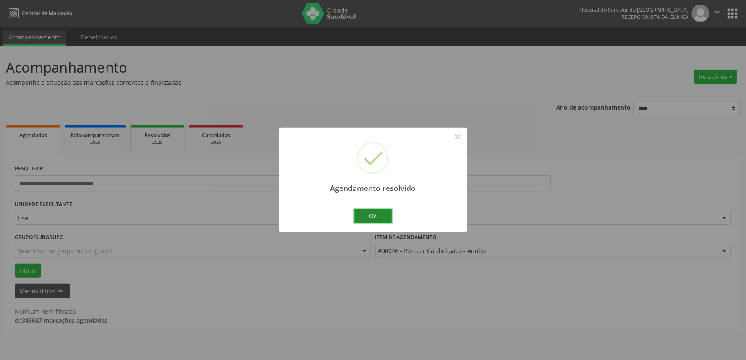
click at [366, 211] on button "Ok" at bounding box center [373, 216] width 38 height 14
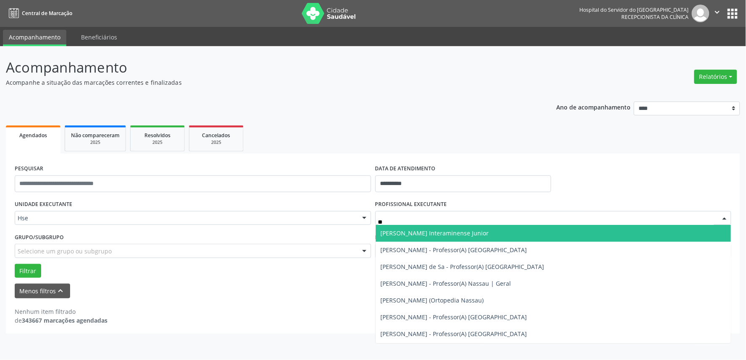
type input "*"
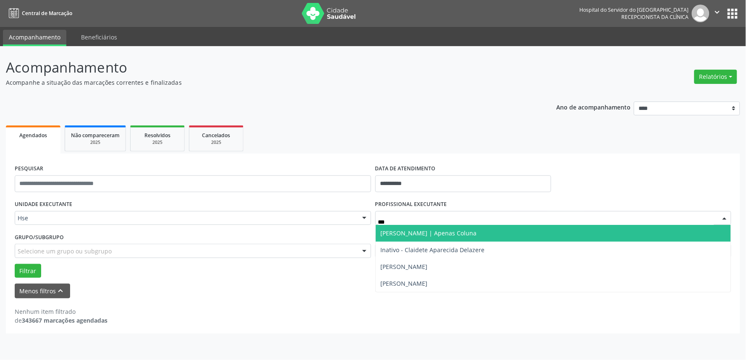
type input "****"
click at [386, 236] on span "[PERSON_NAME] | Apenas Coluna" at bounding box center [429, 233] width 96 height 8
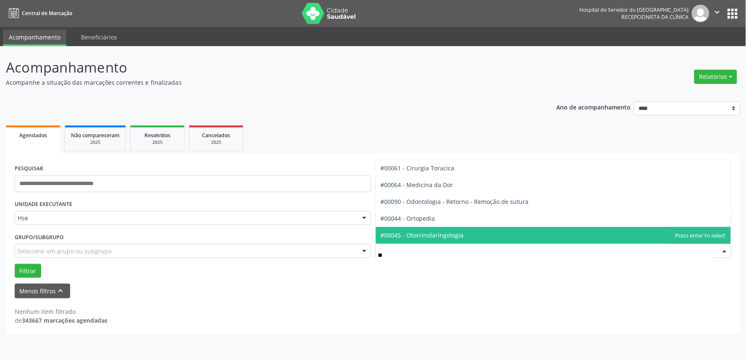
type input "***"
click at [402, 232] on span "#00044 - Ortopedia" at bounding box center [408, 235] width 55 height 8
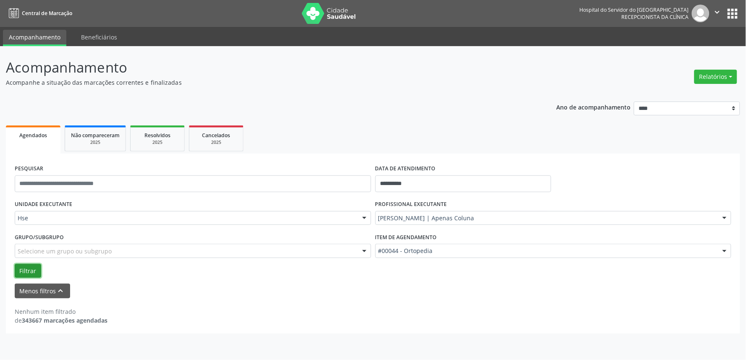
click at [27, 270] on button "Filtrar" at bounding box center [28, 271] width 26 height 14
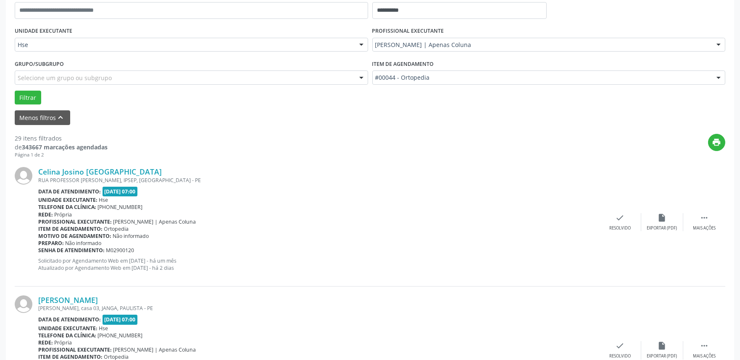
scroll to position [186, 0]
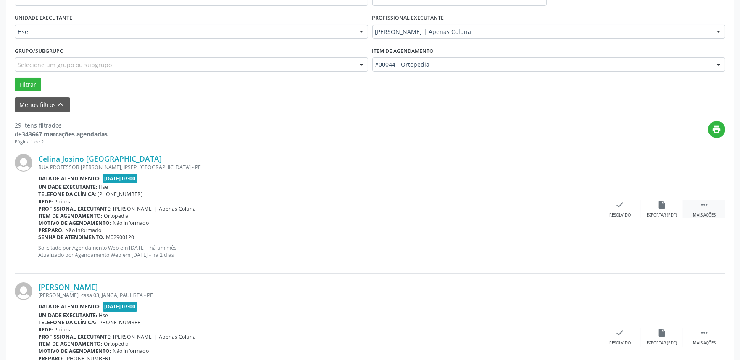
click at [718, 205] on div " Mais ações" at bounding box center [704, 209] width 42 height 18
click at [677, 207] on div "alarm_off Não compareceu" at bounding box center [662, 209] width 42 height 18
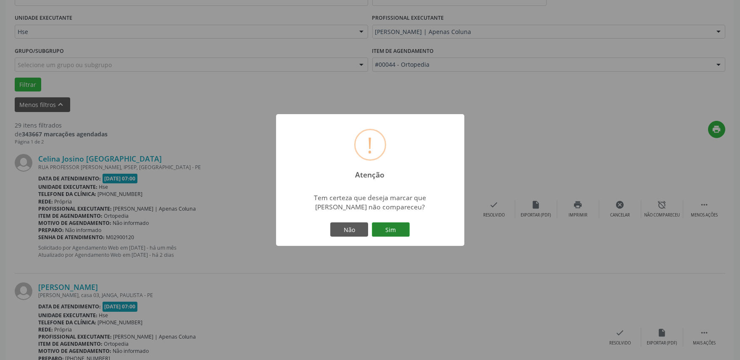
click at [373, 228] on button "Sim" at bounding box center [391, 230] width 38 height 14
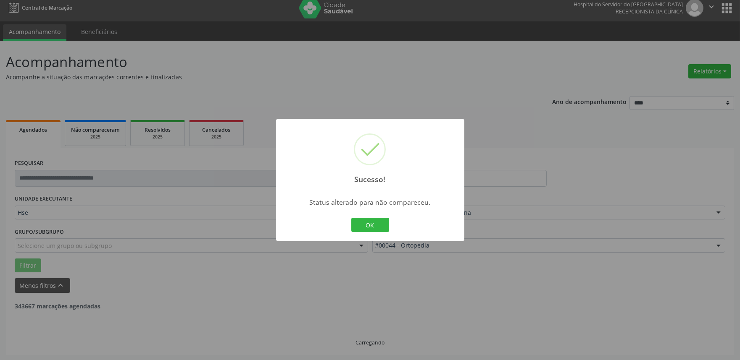
click at [373, 228] on button "OK" at bounding box center [370, 225] width 38 height 14
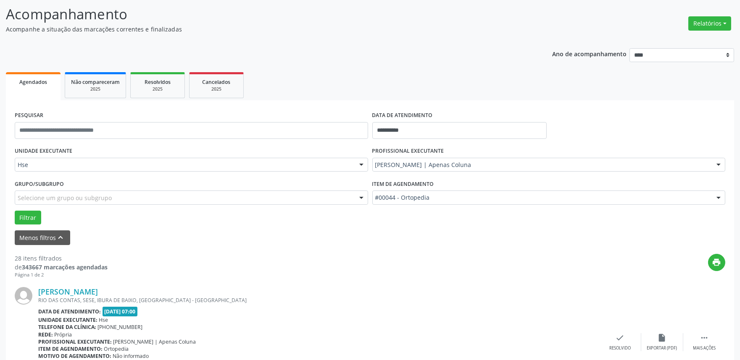
scroll to position [99, 0]
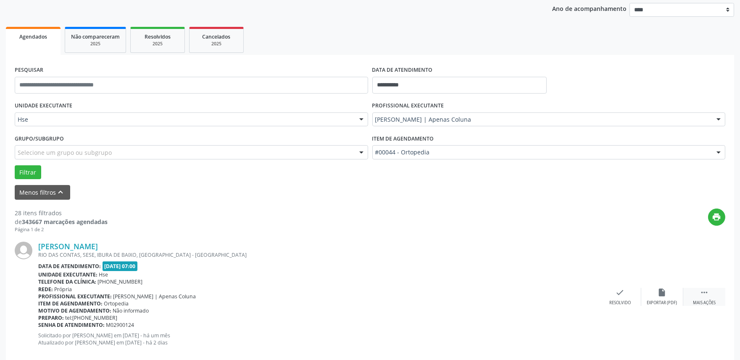
click at [701, 293] on icon "" at bounding box center [703, 292] width 9 height 9
click at [652, 294] on div "alarm_off Não compareceu" at bounding box center [662, 297] width 42 height 18
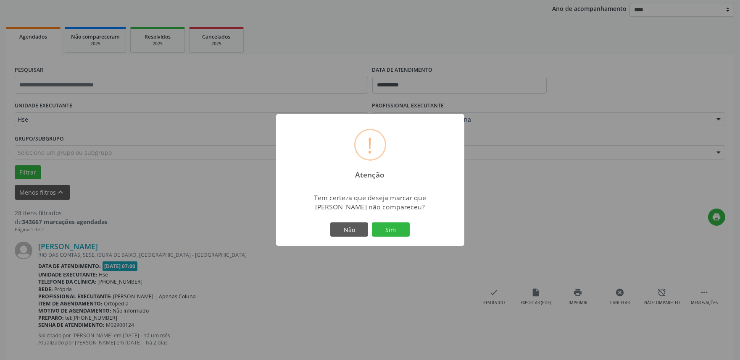
click at [391, 238] on div "Não Sim" at bounding box center [369, 230] width 83 height 18
click at [391, 235] on button "Sim" at bounding box center [391, 230] width 38 height 14
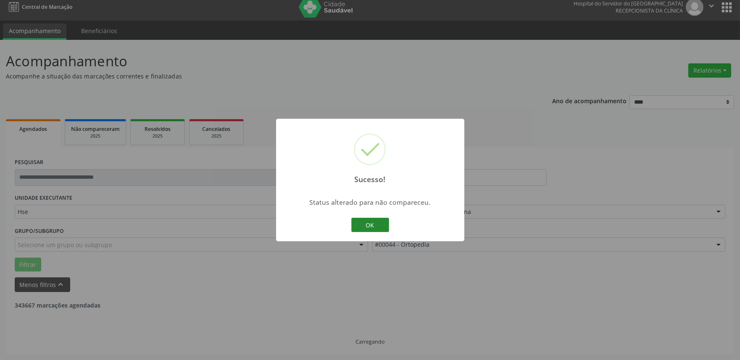
click at [360, 221] on button "OK" at bounding box center [370, 225] width 38 height 14
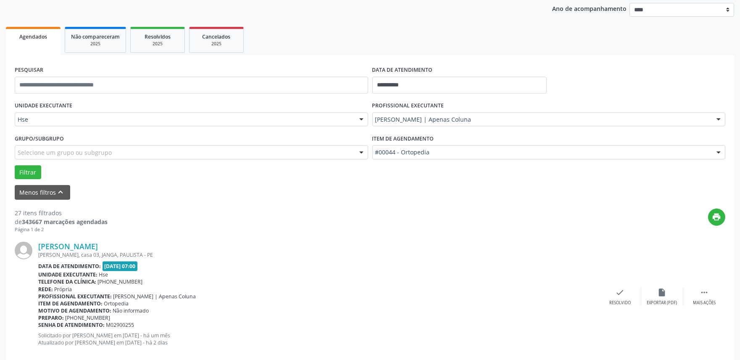
scroll to position [145, 0]
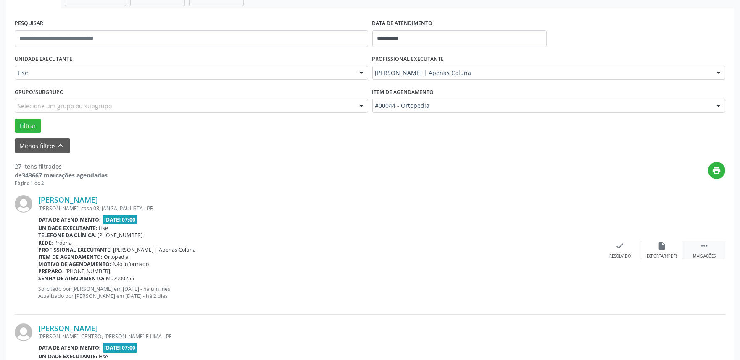
drag, startPoint x: 709, startPoint y: 258, endPoint x: 698, endPoint y: 253, distance: 12.0
click at [708, 257] on div "Mais ações" at bounding box center [704, 257] width 23 height 6
click at [661, 244] on icon "alarm_off" at bounding box center [661, 246] width 9 height 9
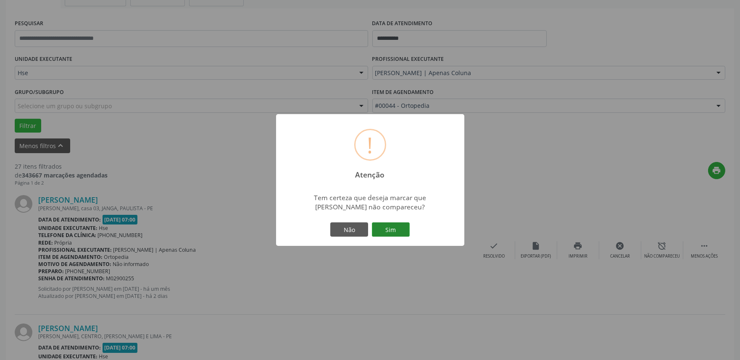
click at [404, 232] on button "Sim" at bounding box center [391, 230] width 38 height 14
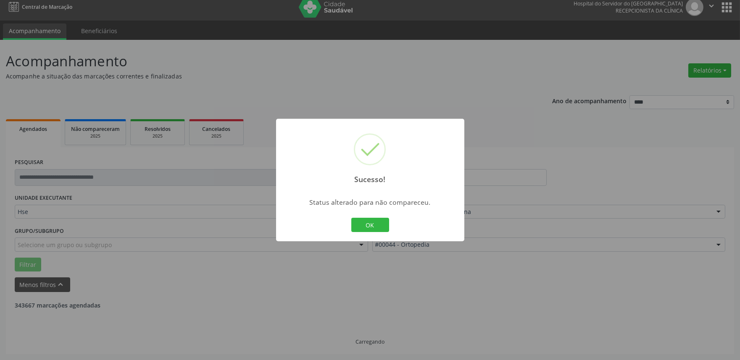
scroll to position [5, 0]
click at [364, 226] on button "OK" at bounding box center [370, 225] width 38 height 14
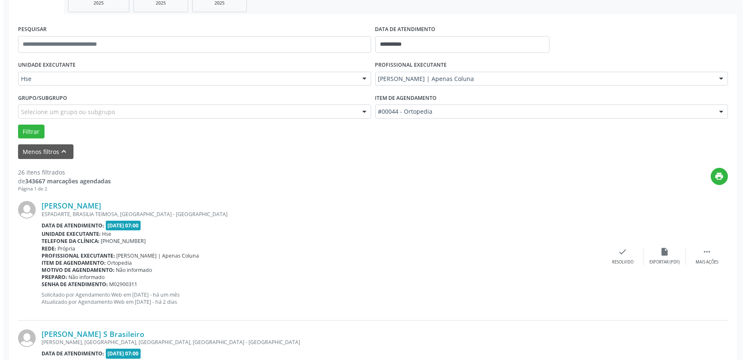
scroll to position [145, 0]
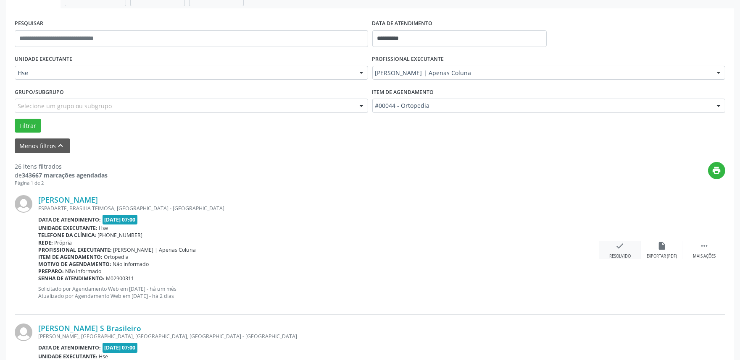
click at [611, 249] on div "check Resolvido" at bounding box center [620, 251] width 42 height 18
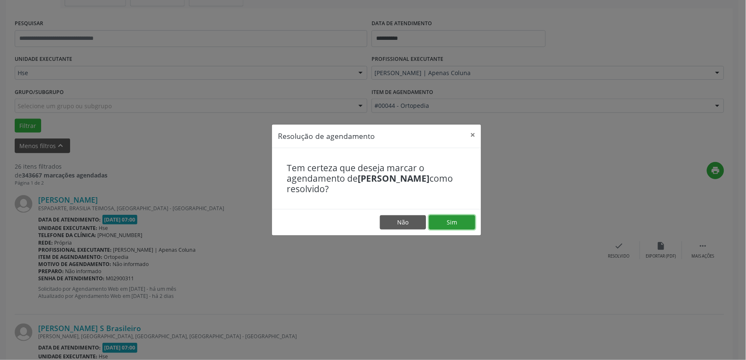
click at [464, 227] on button "Sim" at bounding box center [452, 222] width 46 height 14
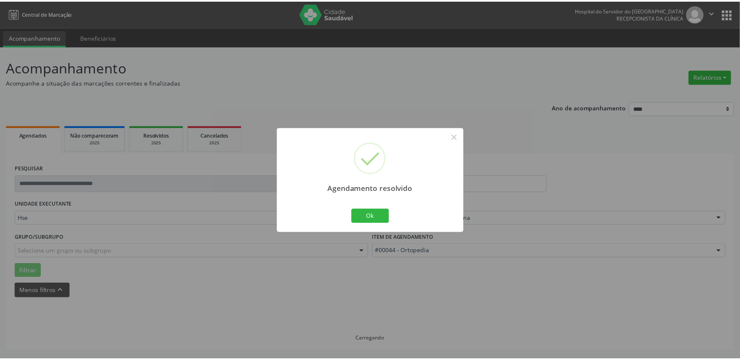
scroll to position [0, 0]
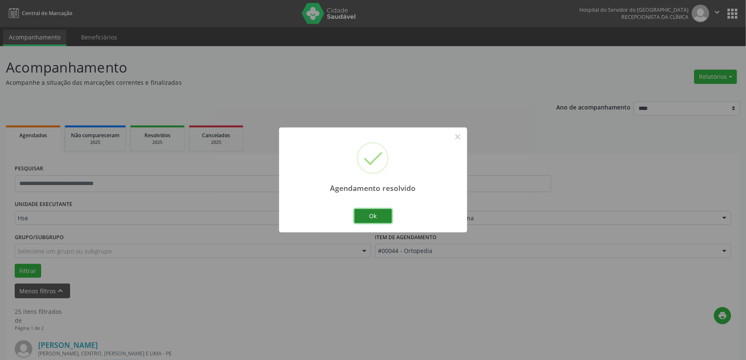
click at [377, 221] on button "Ok" at bounding box center [373, 216] width 38 height 14
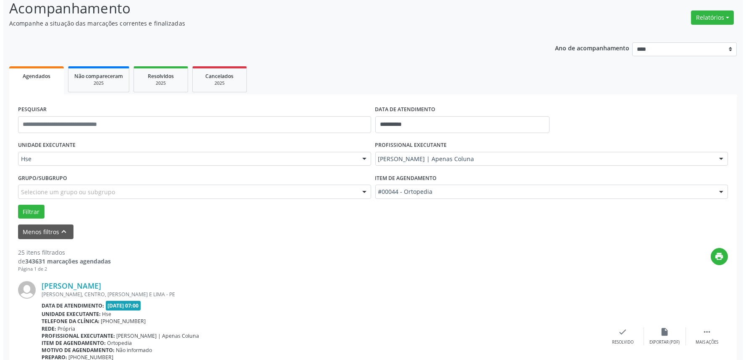
scroll to position [93, 0]
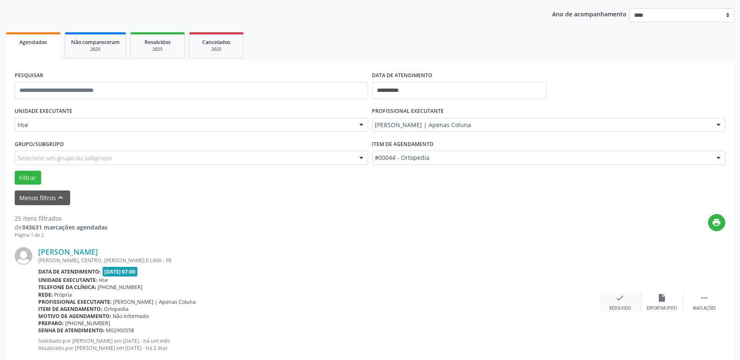
click at [619, 297] on icon "check" at bounding box center [619, 298] width 9 height 9
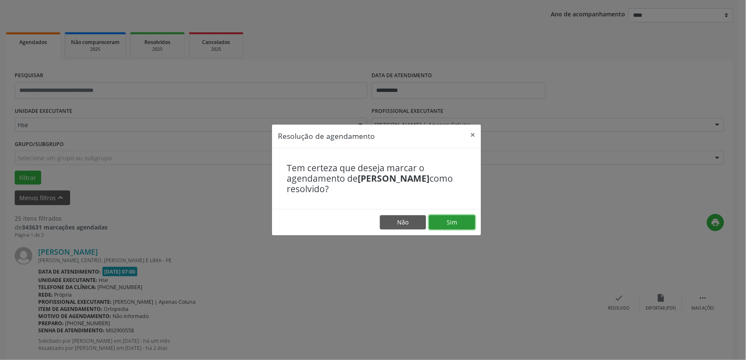
click at [456, 221] on button "Sim" at bounding box center [452, 222] width 46 height 14
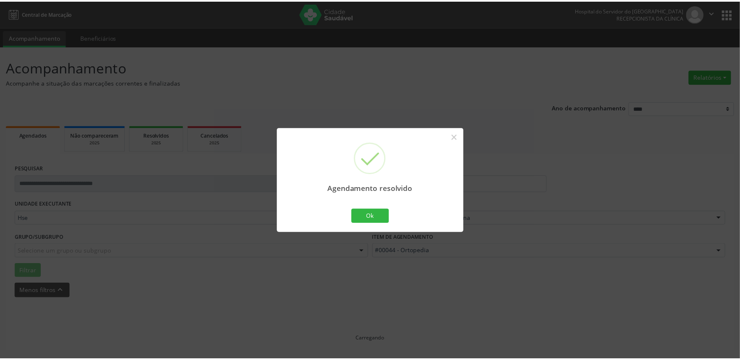
scroll to position [0, 0]
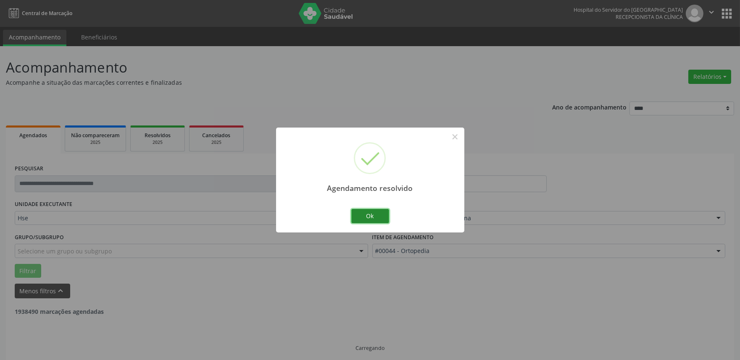
click at [385, 213] on button "Ok" at bounding box center [370, 216] width 38 height 14
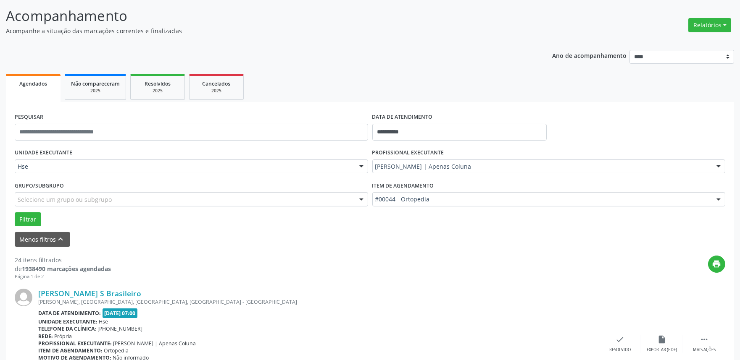
scroll to position [186, 0]
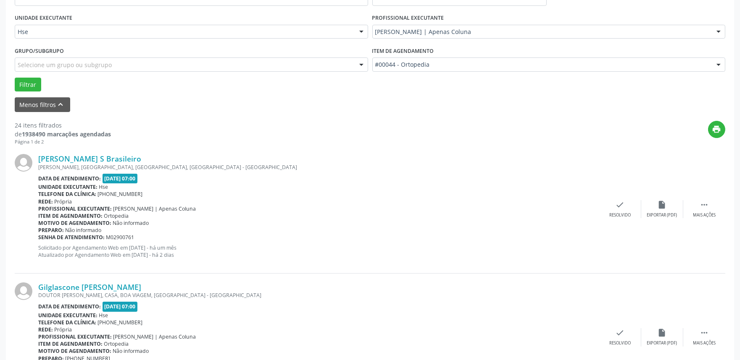
click at [697, 219] on div "Luiz Miguel Alfredo dos Santos S Brasileiro AMADOR BUENO, CASA JARDIM BEIRA RIO…" at bounding box center [370, 209] width 710 height 128
click at [694, 211] on div " Mais ações" at bounding box center [704, 209] width 42 height 18
click at [659, 207] on icon "alarm_off" at bounding box center [661, 204] width 9 height 9
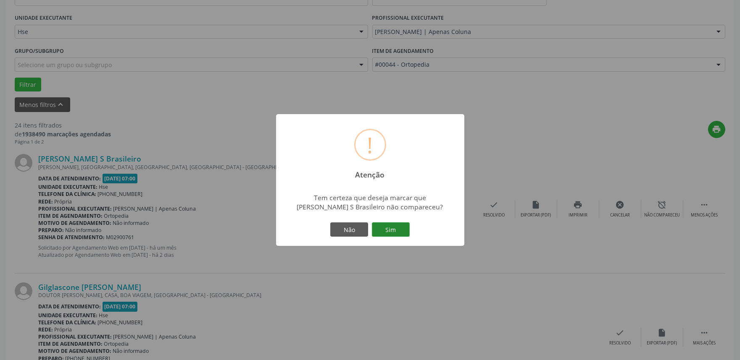
click at [391, 237] on button "Sim" at bounding box center [391, 230] width 38 height 14
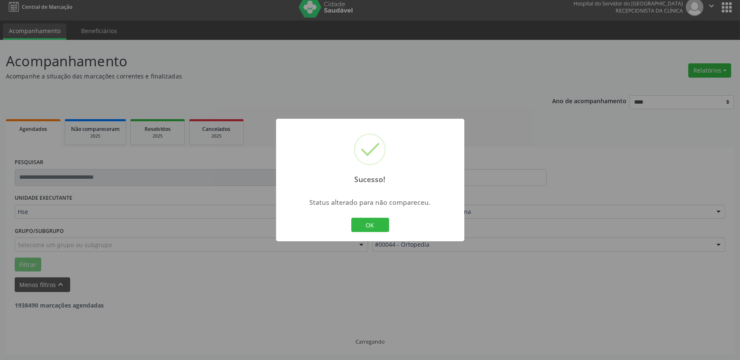
scroll to position [5, 0]
click at [377, 223] on button "OK" at bounding box center [370, 225] width 38 height 14
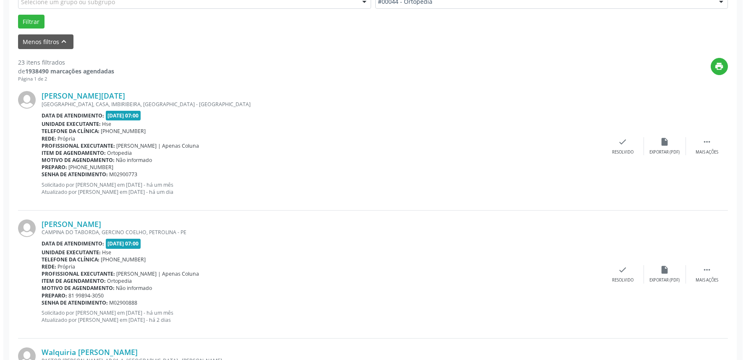
scroll to position [326, 0]
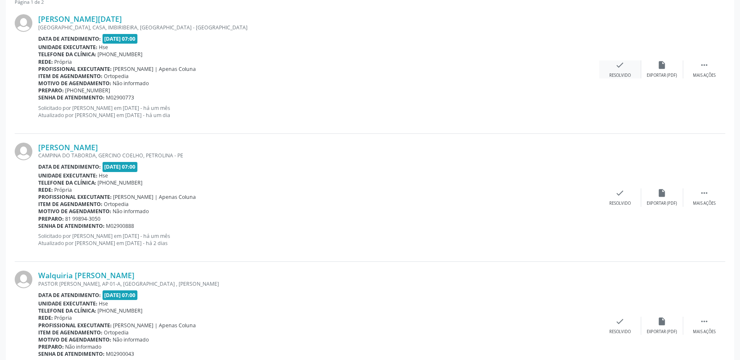
click at [612, 71] on div "check Resolvido" at bounding box center [620, 69] width 42 height 18
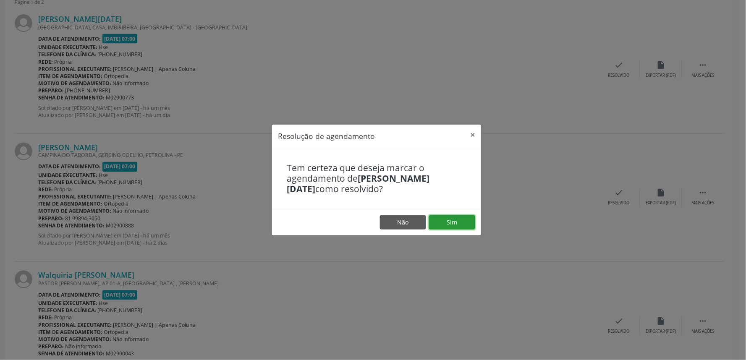
click at [446, 223] on button "Sim" at bounding box center [452, 222] width 46 height 14
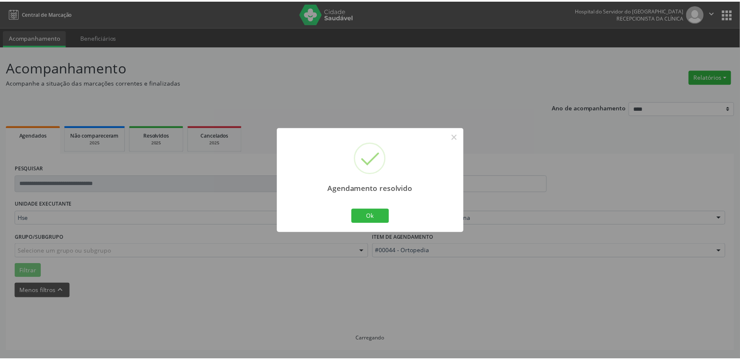
scroll to position [0, 0]
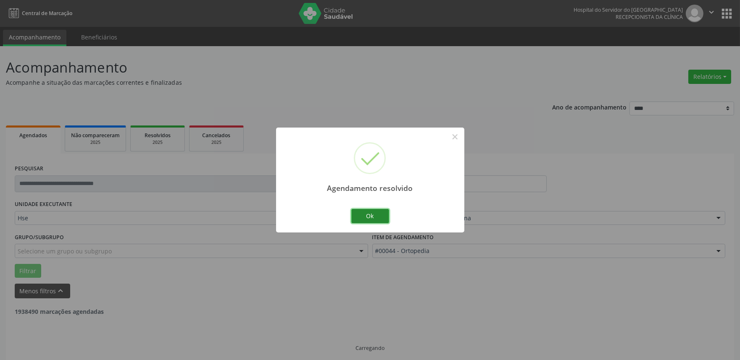
click at [367, 219] on button "Ok" at bounding box center [370, 216] width 38 height 14
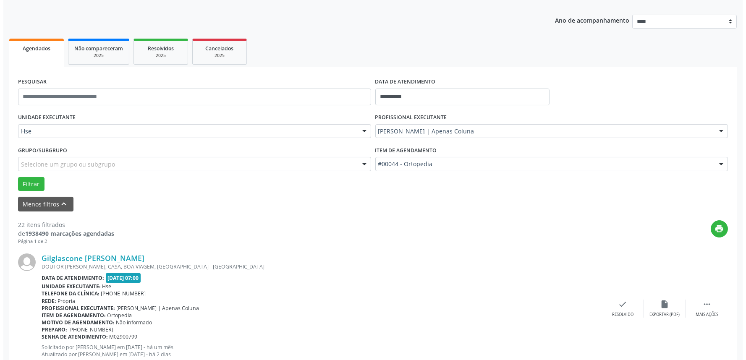
scroll to position [93, 0]
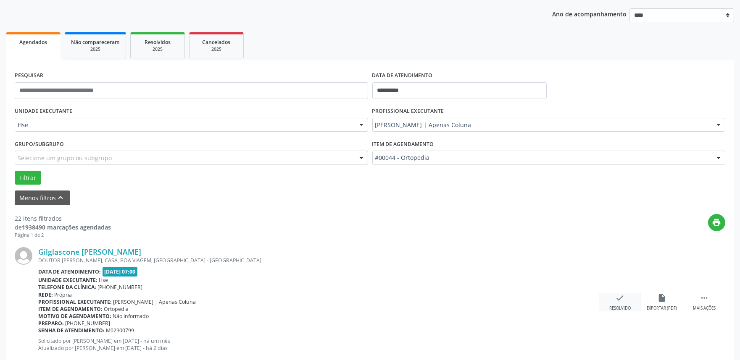
click at [622, 307] on div "Resolvido" at bounding box center [619, 309] width 21 height 6
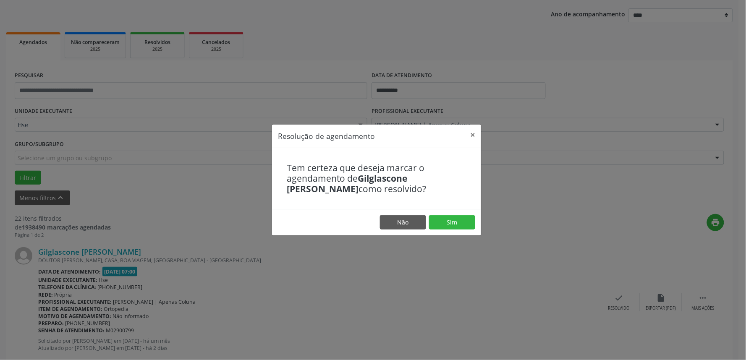
click at [470, 213] on footer "Não Sim" at bounding box center [376, 222] width 209 height 26
click at [461, 224] on button "Sim" at bounding box center [452, 222] width 46 height 14
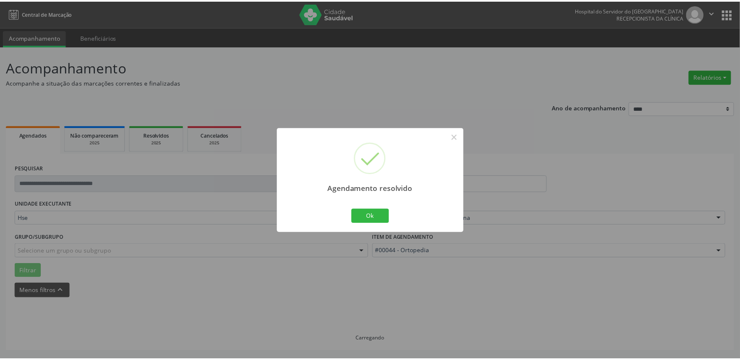
scroll to position [0, 0]
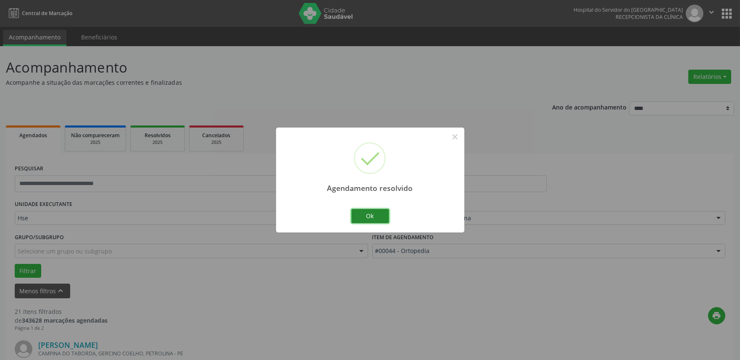
click at [386, 217] on button "Ok" at bounding box center [370, 216] width 38 height 14
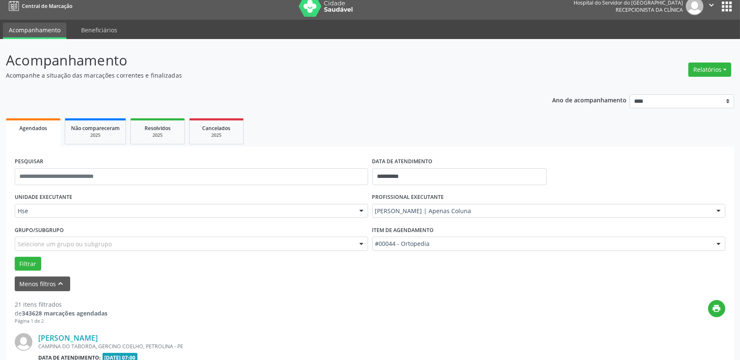
scroll to position [233, 0]
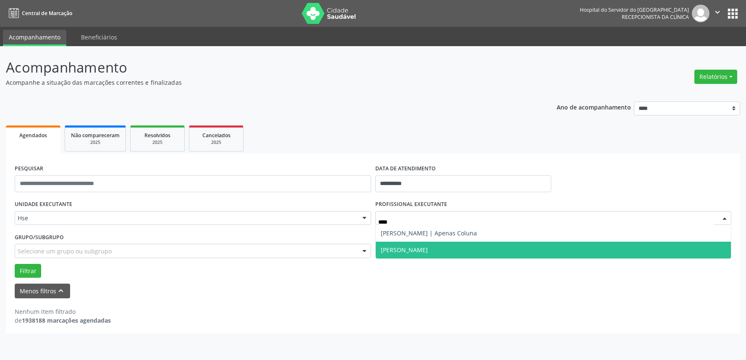
type input "*****"
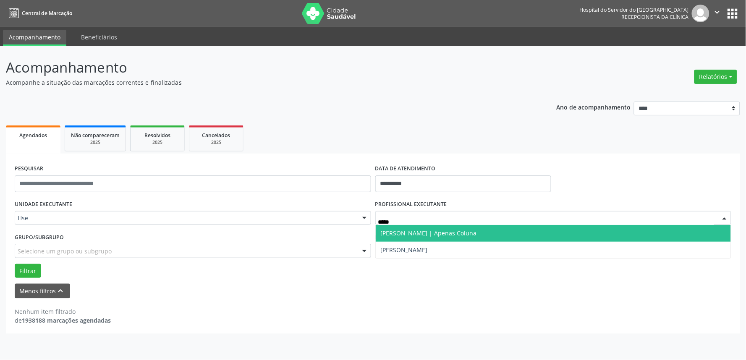
click at [419, 234] on span "[PERSON_NAME] | Apenas Coluna" at bounding box center [429, 233] width 96 height 8
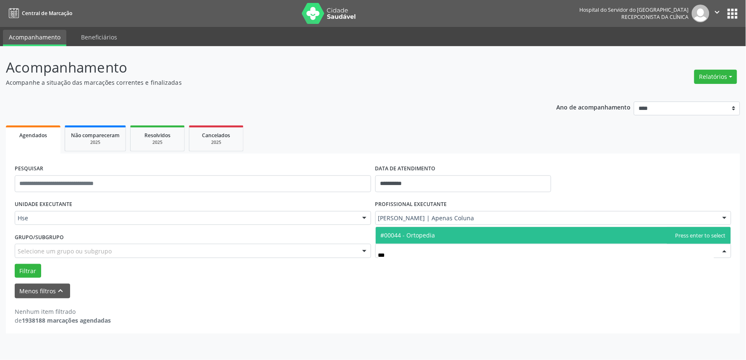
type input "****"
click at [456, 235] on span "#00044 - Ortopedia" at bounding box center [554, 235] width 356 height 17
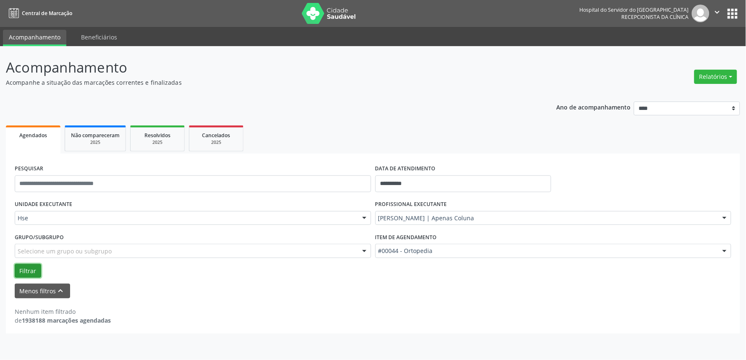
click at [30, 271] on button "Filtrar" at bounding box center [28, 271] width 26 height 14
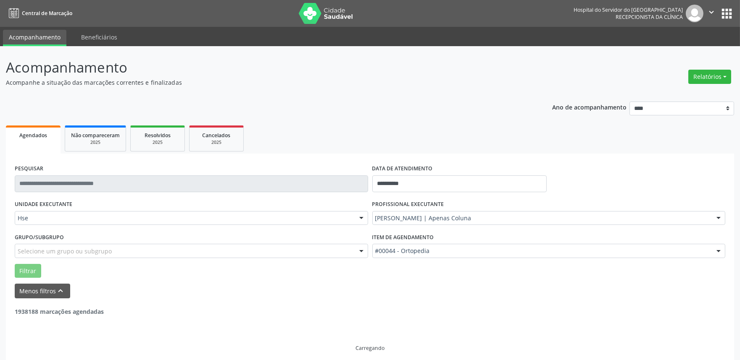
scroll to position [5, 0]
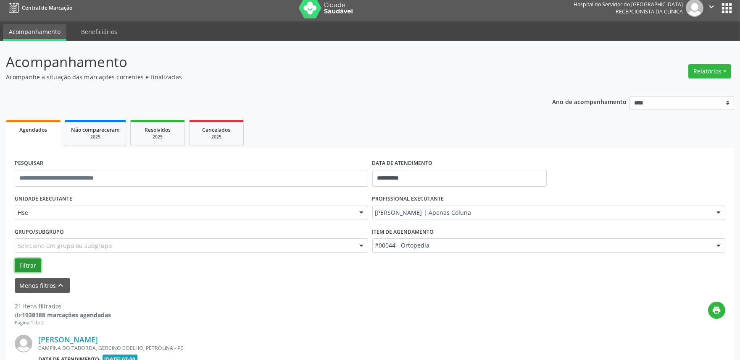
click at [28, 261] on button "Filtrar" at bounding box center [28, 266] width 26 height 14
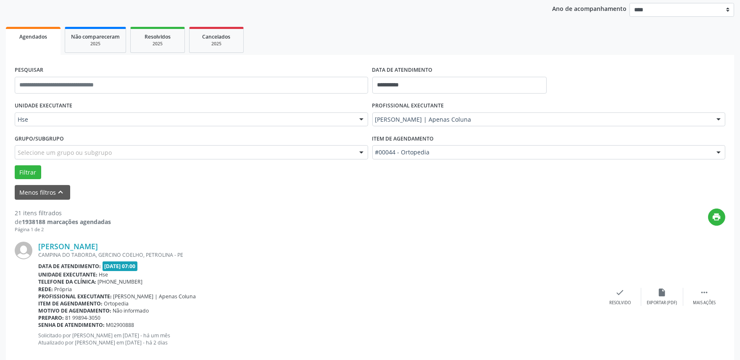
scroll to position [192, 0]
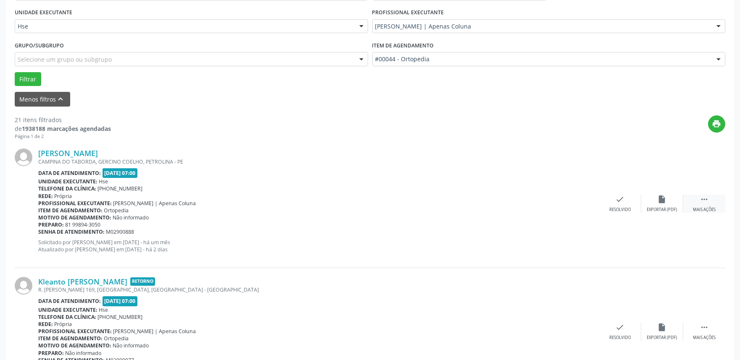
click at [696, 199] on div " Mais ações" at bounding box center [704, 204] width 42 height 18
click at [651, 208] on div "Não compareceu" at bounding box center [662, 210] width 36 height 6
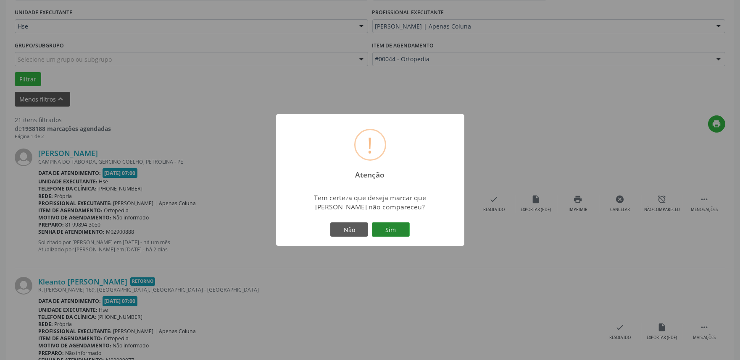
click at [394, 230] on button "Sim" at bounding box center [391, 230] width 38 height 14
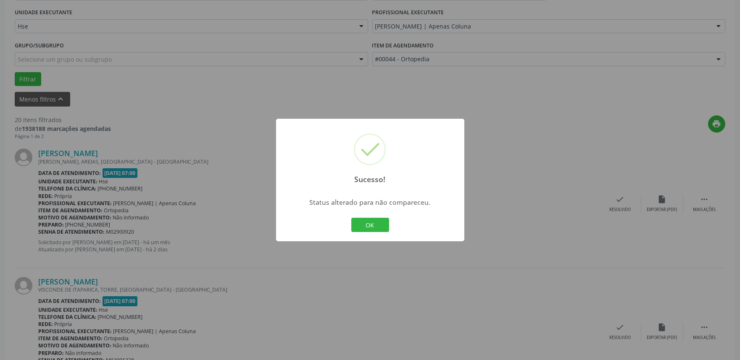
click at [349, 225] on div "OK Cancel" at bounding box center [370, 225] width 42 height 18
click at [353, 225] on button "OK" at bounding box center [370, 225] width 38 height 14
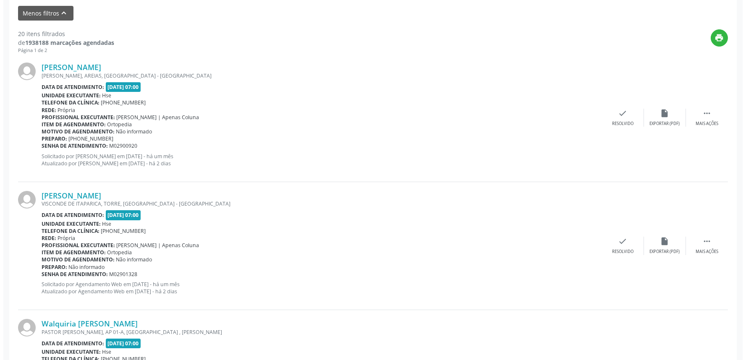
scroll to position [286, 0]
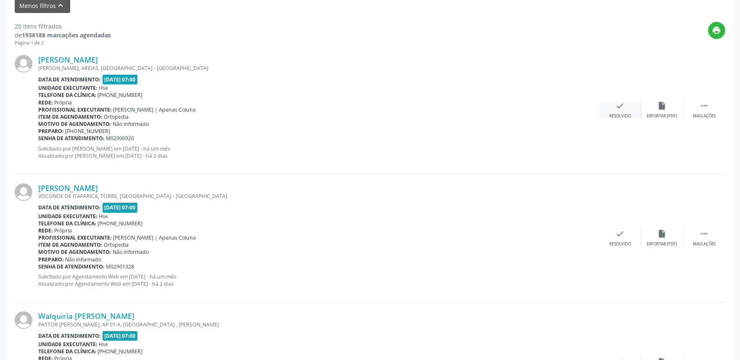
click at [614, 111] on div "check Resolvido" at bounding box center [620, 110] width 42 height 18
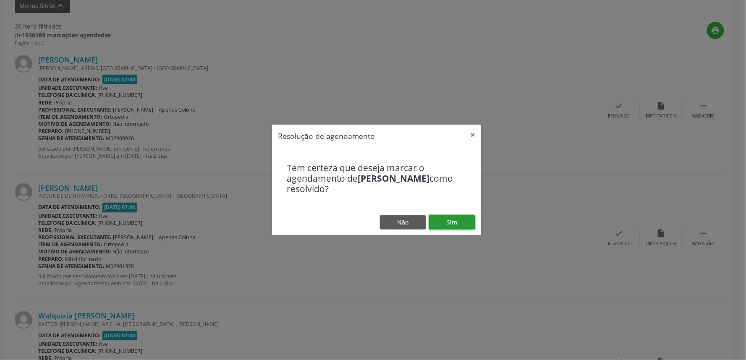
click at [455, 229] on button "Sim" at bounding box center [452, 222] width 46 height 14
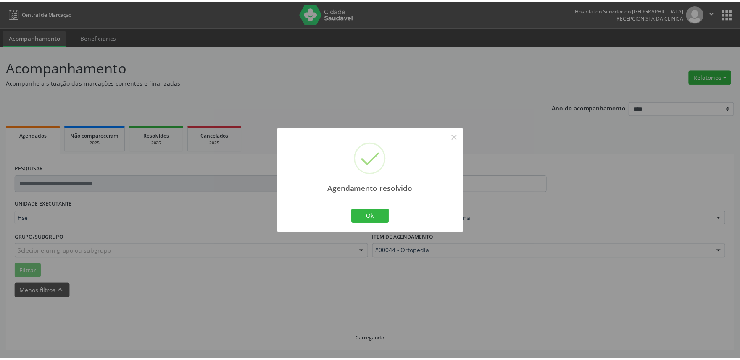
scroll to position [0, 0]
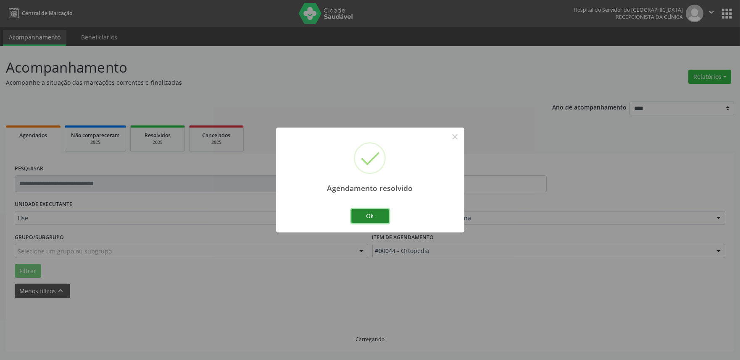
click at [386, 210] on button "Ok" at bounding box center [370, 216] width 38 height 14
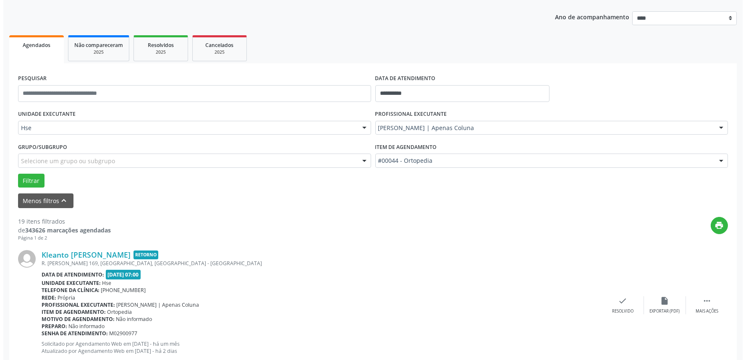
scroll to position [93, 0]
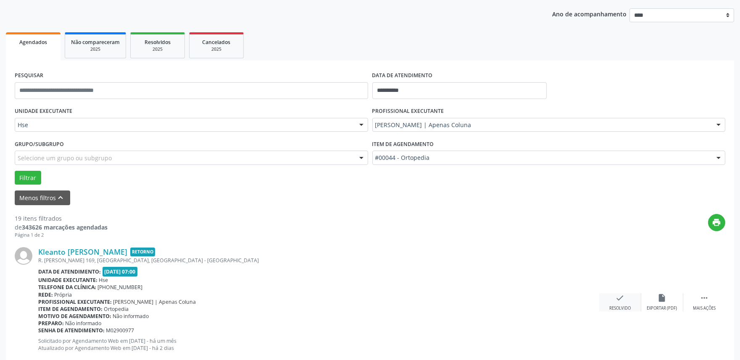
click at [625, 294] on div "check Resolvido" at bounding box center [620, 303] width 42 height 18
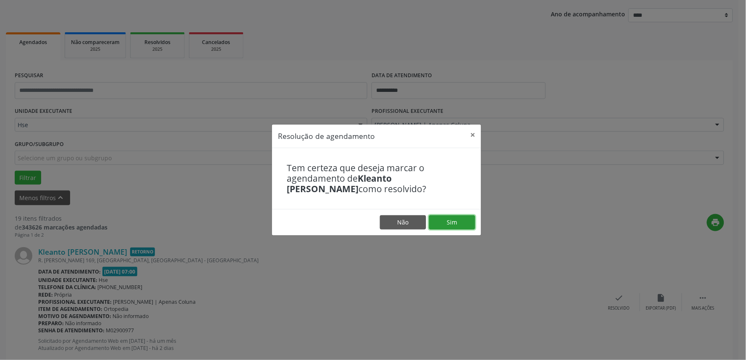
click at [449, 223] on button "Sim" at bounding box center [452, 222] width 46 height 14
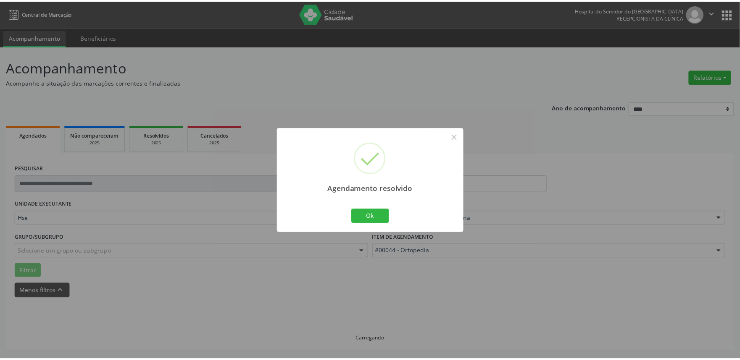
scroll to position [0, 0]
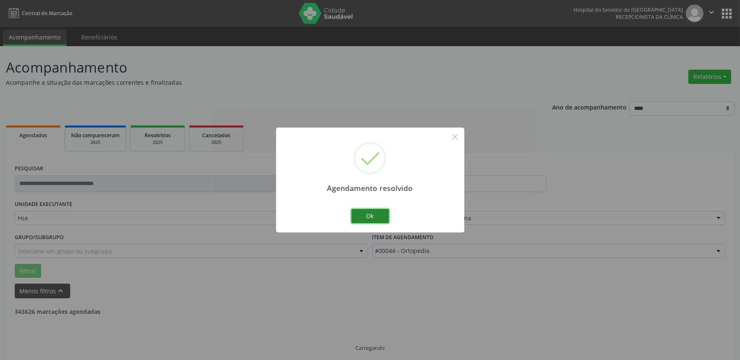
click at [366, 220] on button "Ok" at bounding box center [370, 216] width 38 height 14
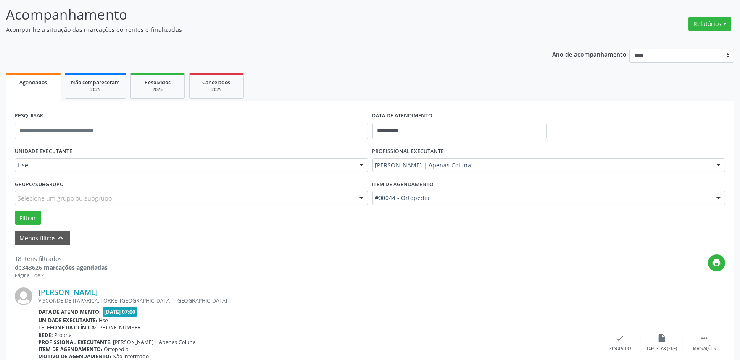
scroll to position [145, 0]
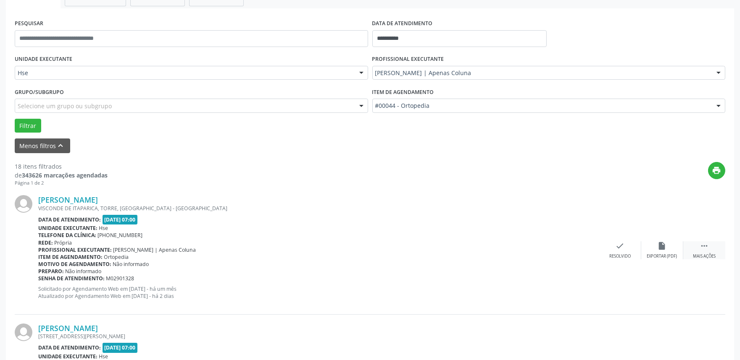
click at [703, 250] on div " Mais ações" at bounding box center [704, 251] width 42 height 18
click at [662, 249] on icon "alarm_off" at bounding box center [661, 246] width 9 height 9
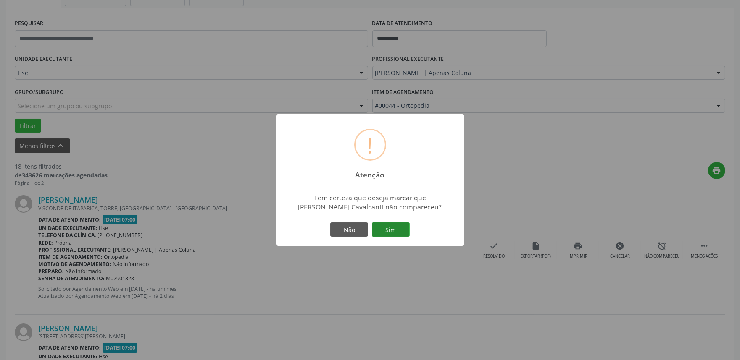
click at [400, 228] on button "Sim" at bounding box center [391, 230] width 38 height 14
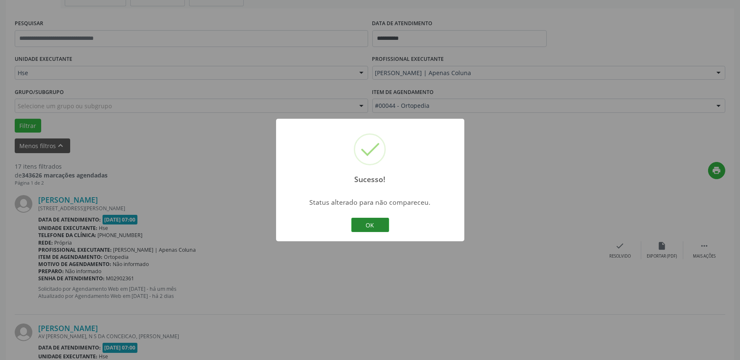
click at [369, 229] on button "OK" at bounding box center [370, 225] width 38 height 14
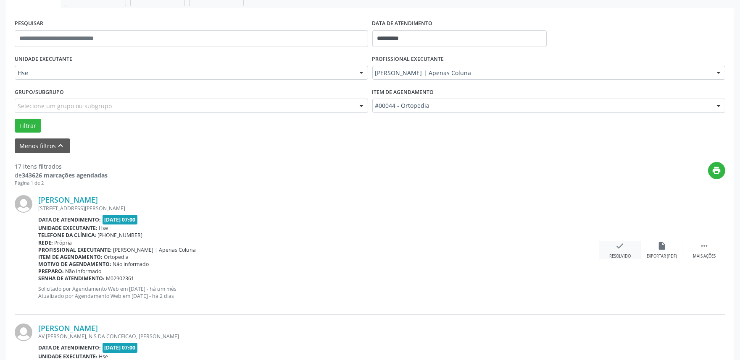
click at [619, 247] on icon "check" at bounding box center [619, 246] width 9 height 9
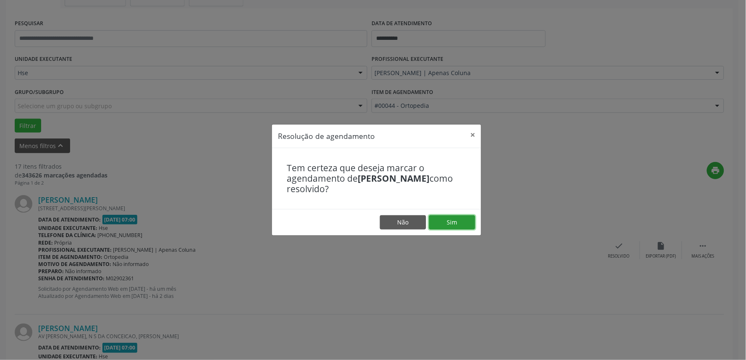
click at [468, 220] on button "Sim" at bounding box center [452, 222] width 46 height 14
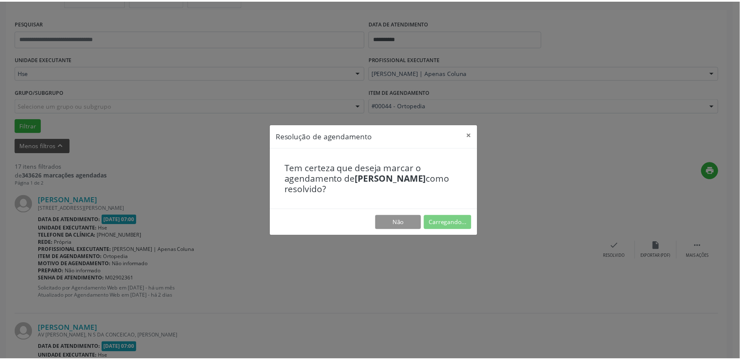
scroll to position [0, 0]
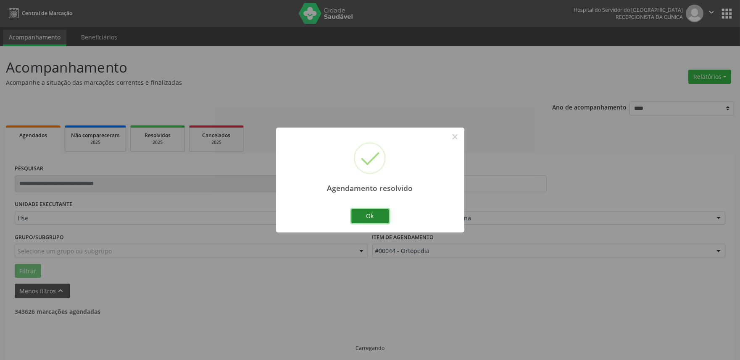
click at [375, 213] on button "Ok" at bounding box center [370, 216] width 38 height 14
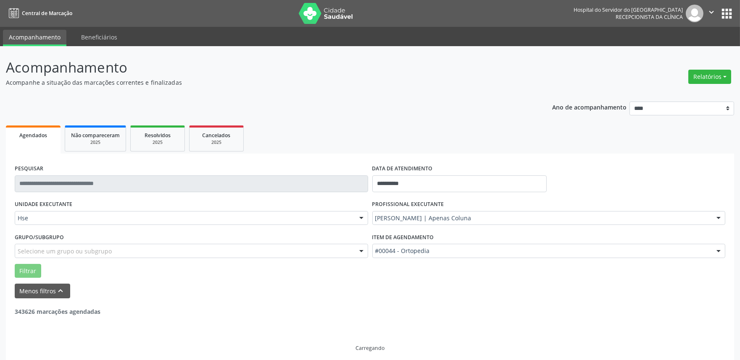
scroll to position [5, 0]
